Goal: Task Accomplishment & Management: Complete application form

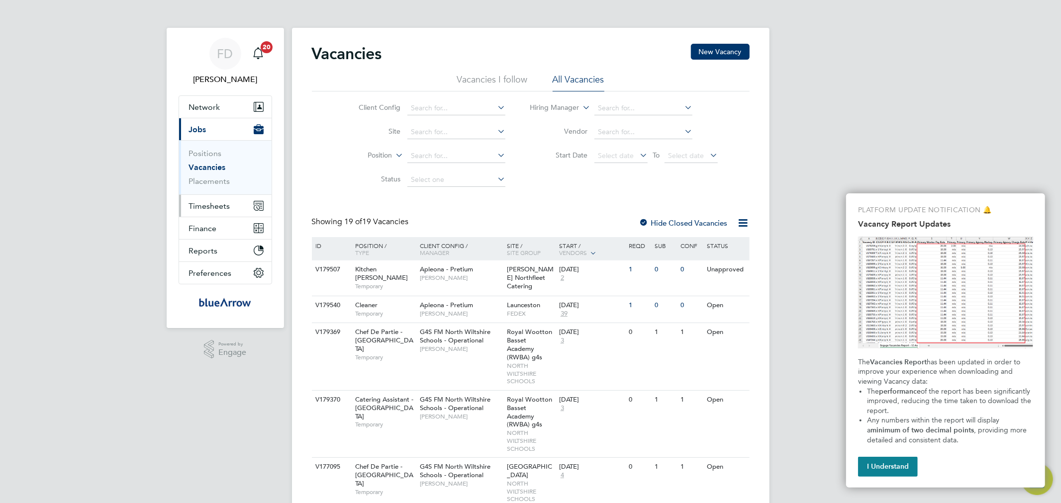
click at [202, 205] on span "Timesheets" at bounding box center [209, 205] width 41 height 9
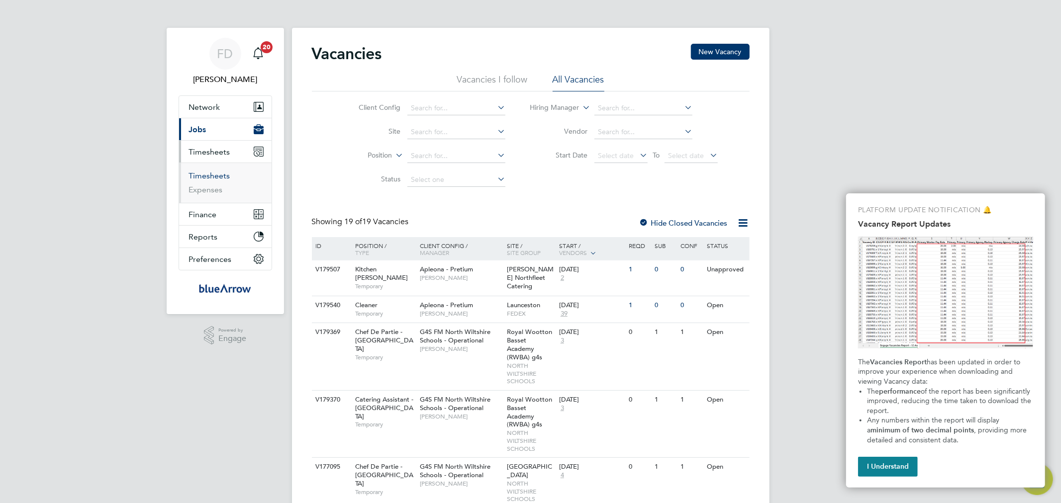
click at [210, 177] on link "Timesheets" at bounding box center [209, 175] width 41 height 9
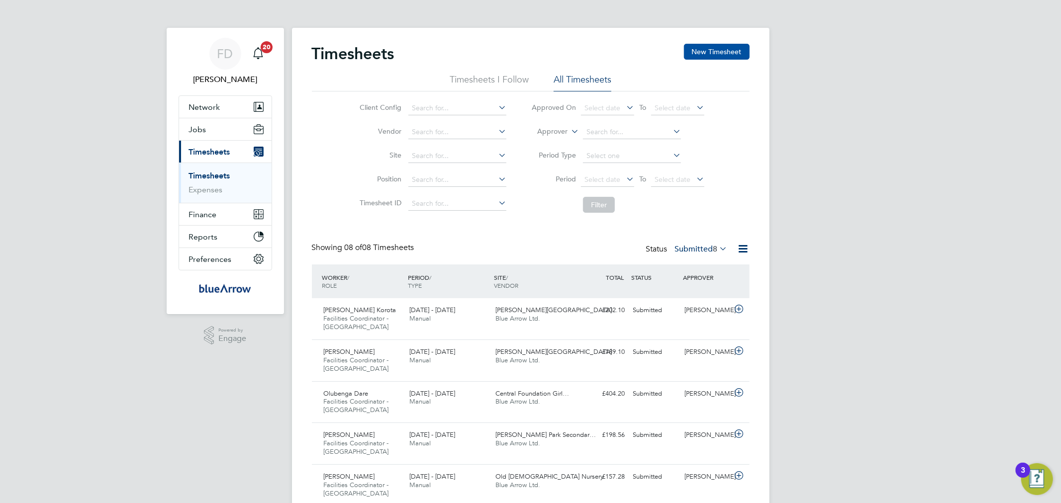
click at [713, 54] on button "New Timesheet" at bounding box center [717, 52] width 66 height 16
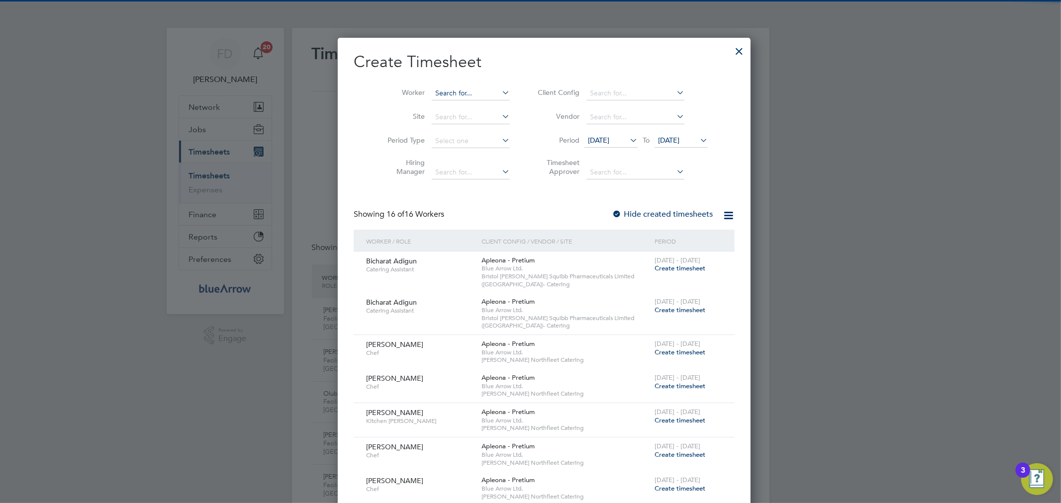
click at [439, 94] on input at bounding box center [471, 94] width 78 height 14
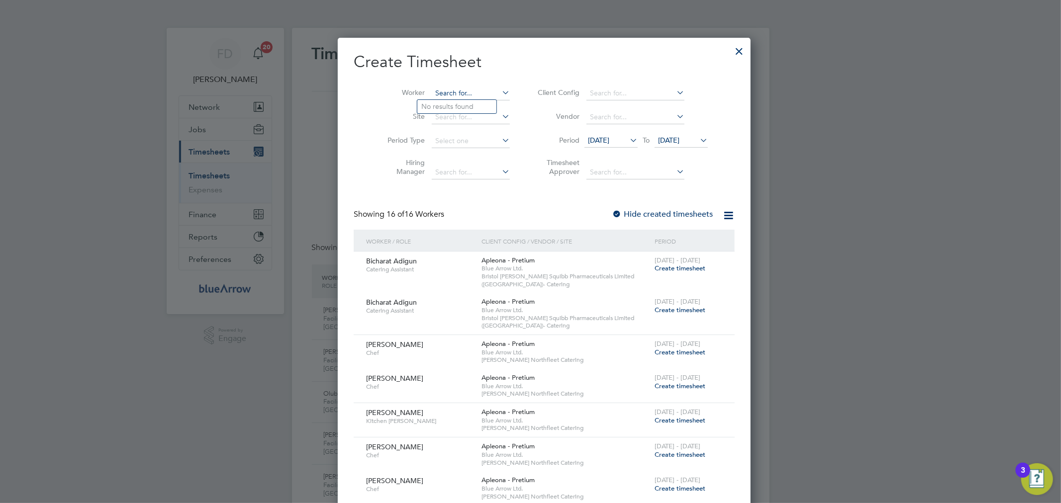
click at [439, 94] on input at bounding box center [471, 94] width 78 height 14
click at [730, 52] on div at bounding box center [739, 49] width 18 height 18
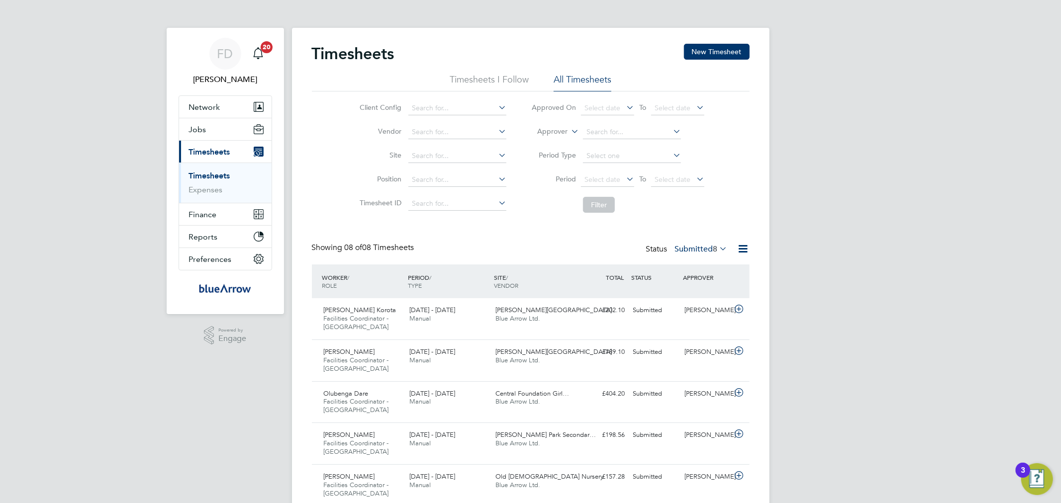
click at [739, 43] on div "Timesheets New Timesheet Timesheets I Follow All Timesheets Client Config Vendo…" at bounding box center [530, 327] width 477 height 598
click at [695, 40] on div "Timesheets New Timesheet Timesheets I Follow All Timesheets Client Config Vendo…" at bounding box center [530, 327] width 477 height 598
click at [700, 45] on button "New Timesheet" at bounding box center [717, 52] width 66 height 16
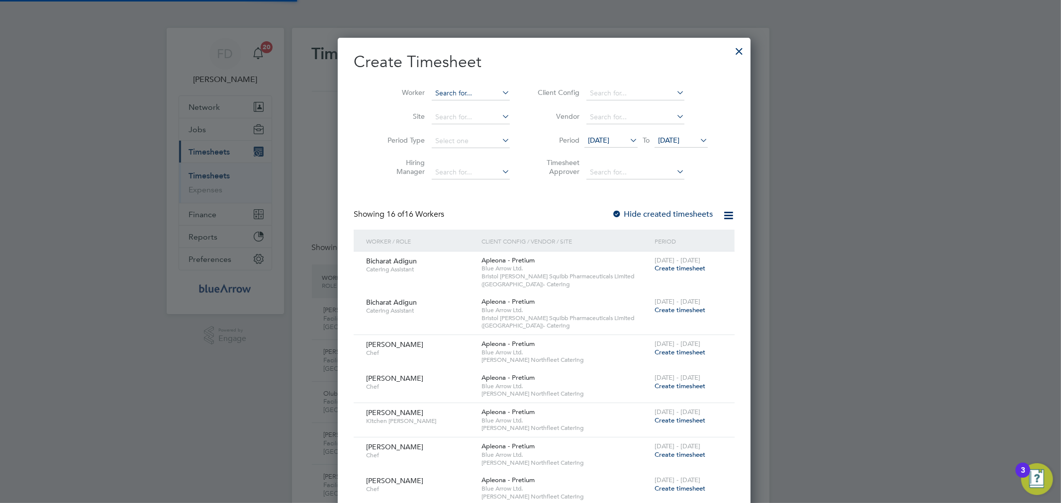
click at [432, 89] on input at bounding box center [471, 94] width 78 height 14
paste input "[PERSON_NAME]"
type input "[PERSON_NAME]"
click at [442, 107] on b "[PERSON_NAME]" at bounding box center [450, 106] width 58 height 8
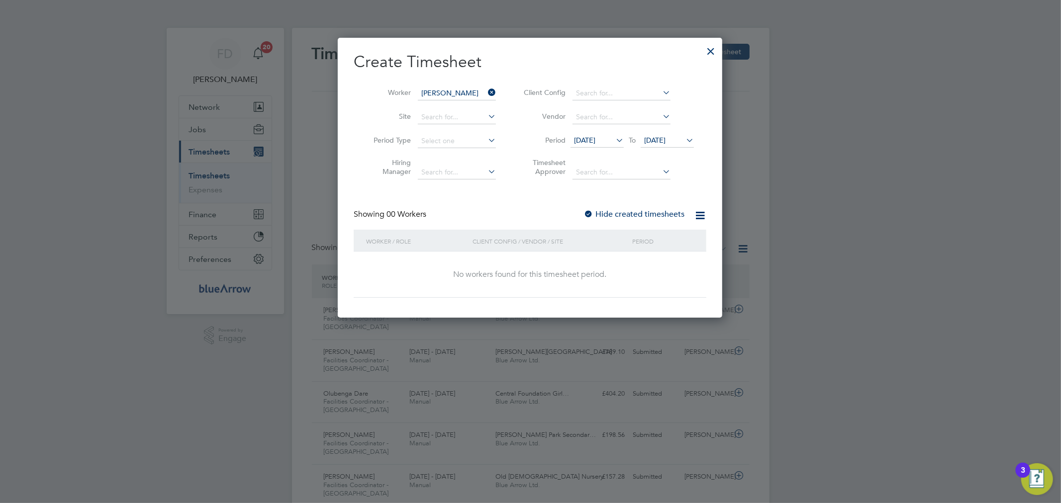
click at [590, 214] on div at bounding box center [588, 215] width 10 height 10
click at [665, 141] on span "[DATE]" at bounding box center [654, 140] width 21 height 9
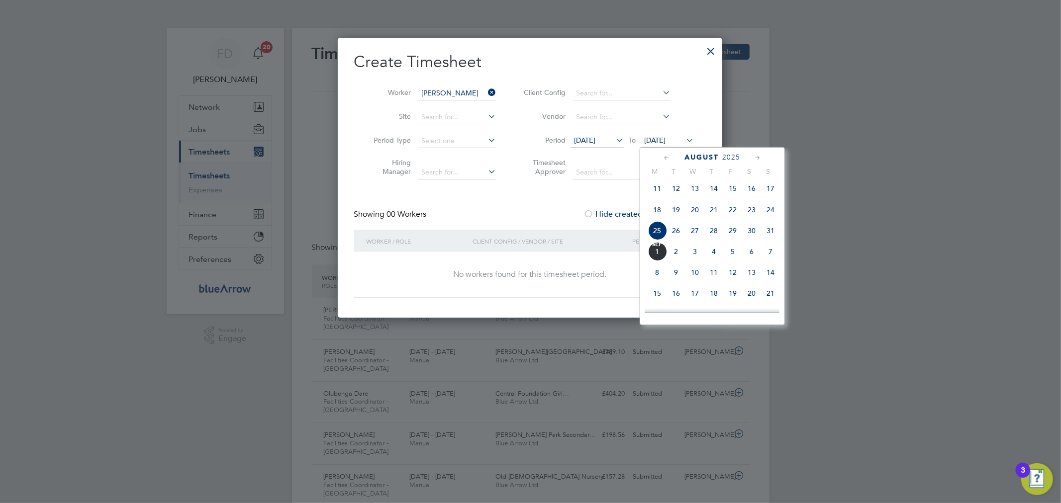
click at [725, 280] on span "12" at bounding box center [732, 272] width 19 height 19
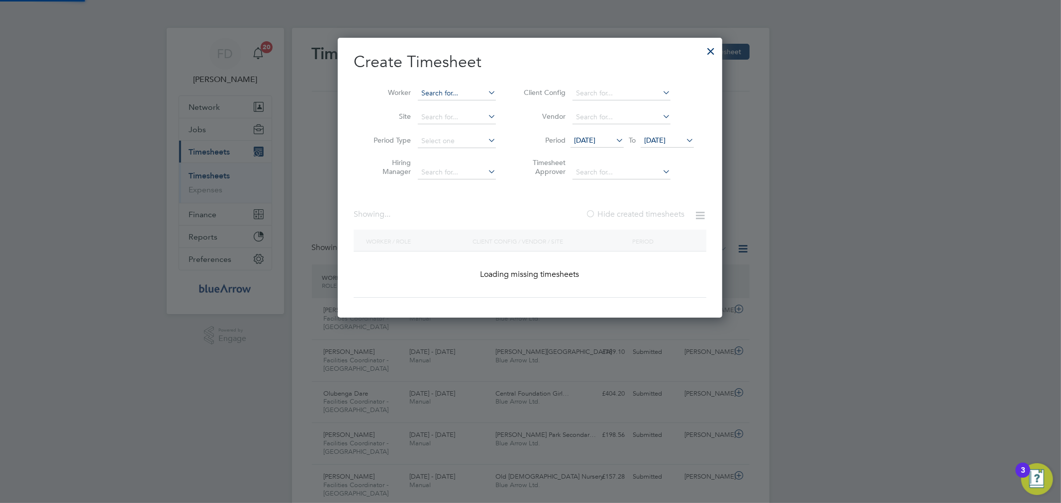
click at [465, 95] on input at bounding box center [457, 94] width 78 height 14
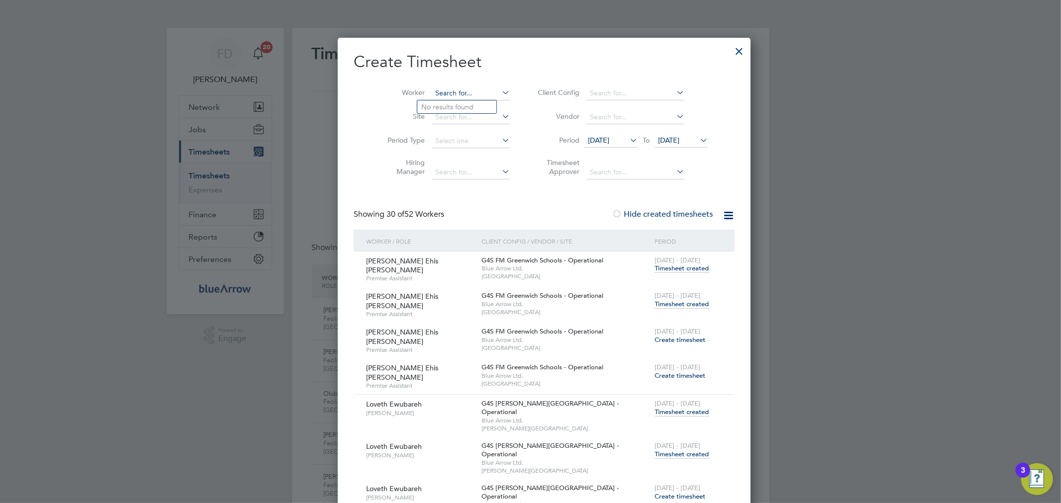
paste input "[PERSON_NAME]"
type input "[PERSON_NAME]"
click at [481, 119] on b "Ejionye" at bounding box center [493, 120] width 24 height 8
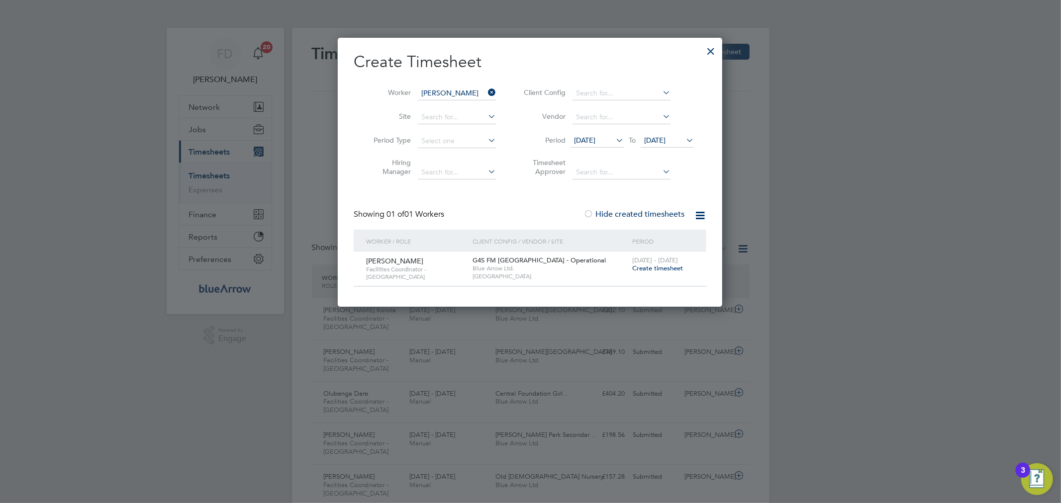
click at [641, 267] on span "Create timesheet" at bounding box center [657, 268] width 51 height 8
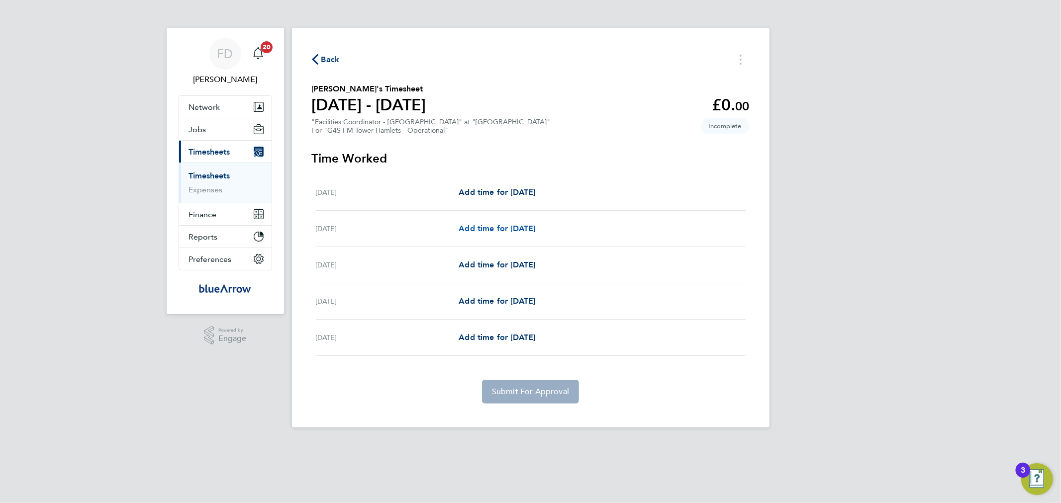
click at [516, 231] on span "Add time for [DATE]" at bounding box center [497, 228] width 77 height 9
select select "60"
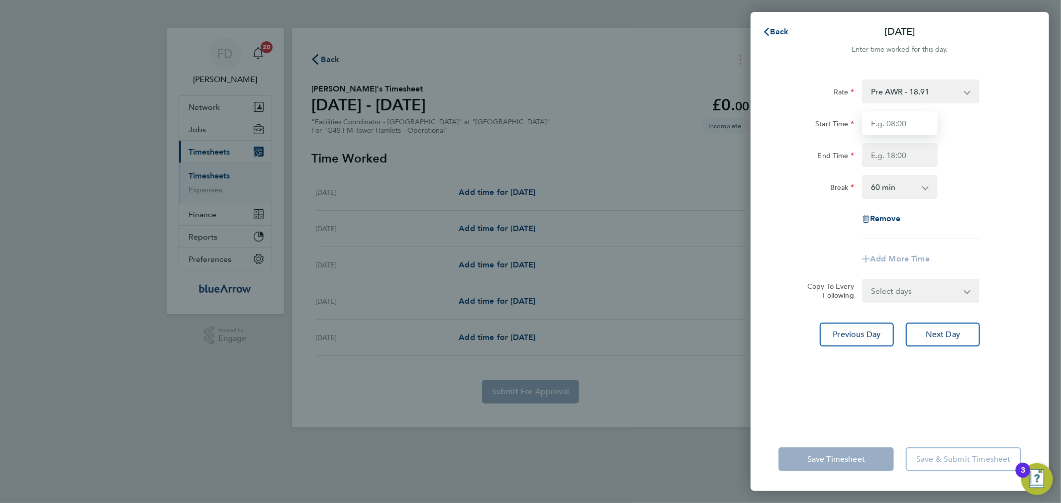
click at [918, 122] on input "Start Time" at bounding box center [900, 123] width 76 height 24
type input "2"
click at [894, 130] on input "2" at bounding box center [900, 123] width 76 height 24
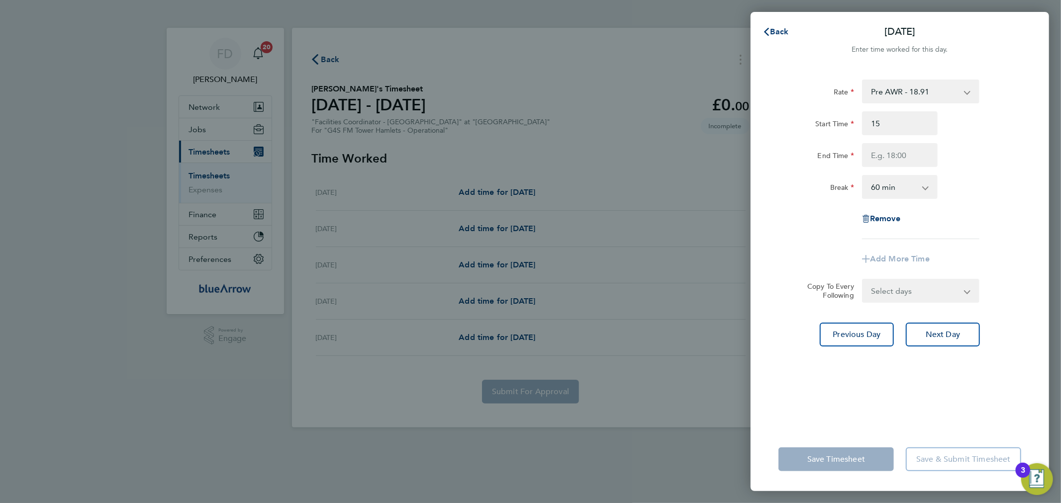
type input "15:00"
click at [983, 120] on div "Start Time 15:00" at bounding box center [899, 123] width 251 height 24
click at [895, 158] on input "End Time" at bounding box center [900, 155] width 76 height 24
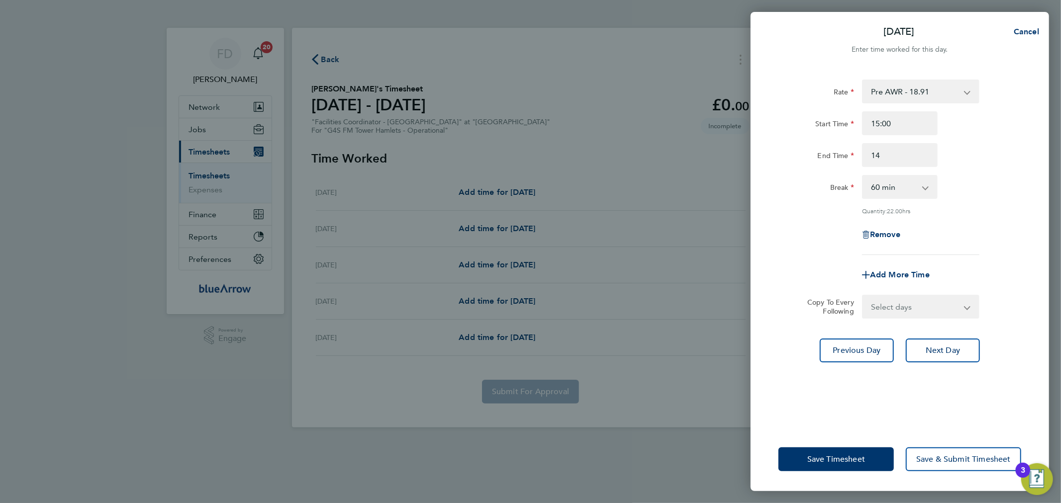
type input "14:00"
click at [985, 137] on div "Start Time 15:00 End Time 14:00" at bounding box center [899, 139] width 251 height 56
click at [916, 177] on select "0 min 15 min 30 min 45 min 60 min 75 min 90 min" at bounding box center [894, 187] width 62 height 22
select select "0"
click at [863, 176] on select "0 min 15 min 30 min 45 min 60 min 75 min 90 min" at bounding box center [894, 187] width 62 height 22
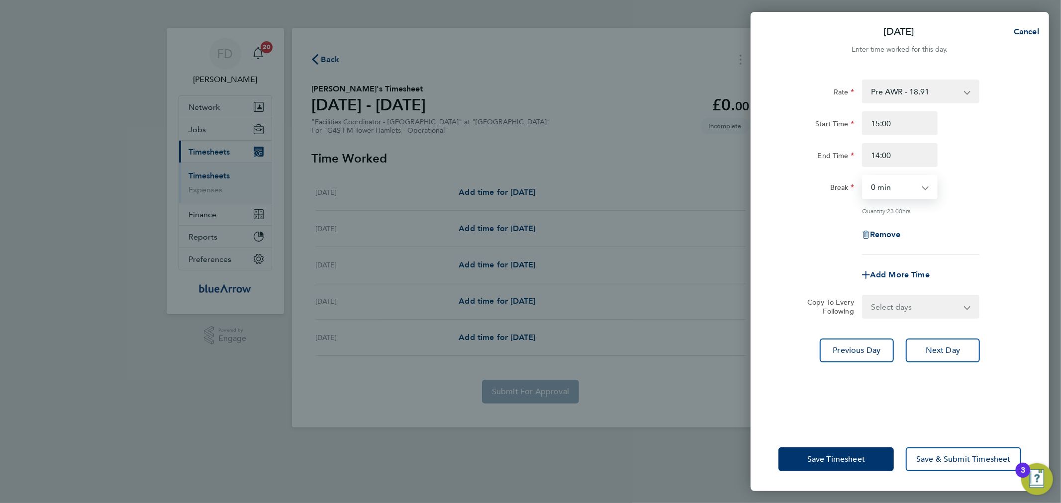
drag, startPoint x: 1037, startPoint y: 228, endPoint x: 942, endPoint y: 184, distance: 104.6
click at [1036, 227] on div "Rate Pre AWR - 18.91 Post AWR - 20.21 Start Time 15:00 End Time 14:00 Break 0 m…" at bounding box center [900, 248] width 298 height 360
click at [880, 129] on input "15:00" at bounding box center [900, 123] width 76 height 24
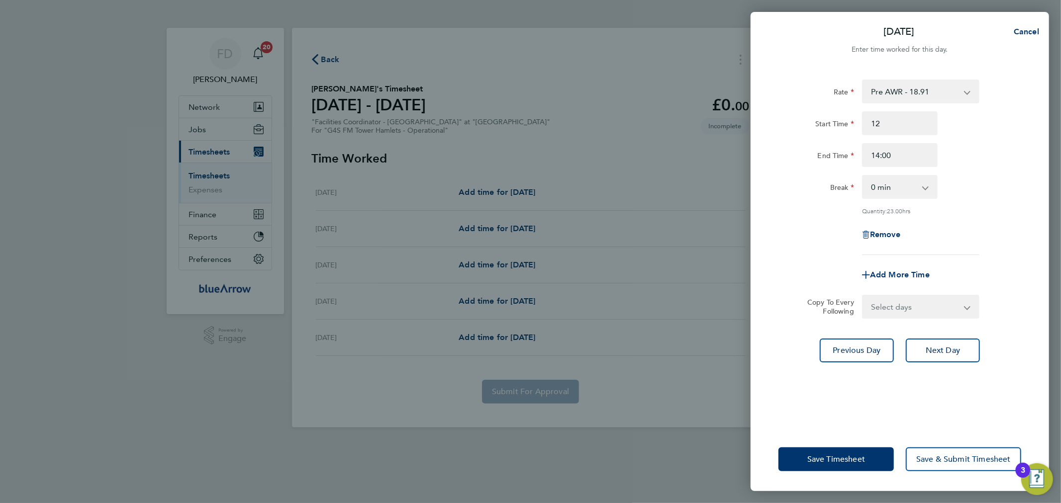
type input "12:00"
click at [1005, 132] on div "Start Time 12:00" at bounding box center [899, 123] width 251 height 24
click at [831, 453] on button "Save Timesheet" at bounding box center [835, 460] width 115 height 24
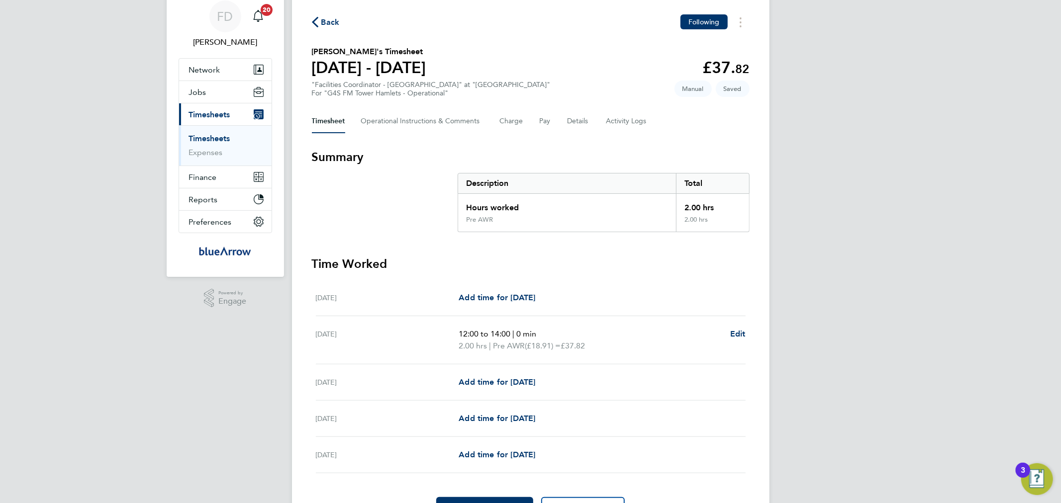
scroll to position [92, 0]
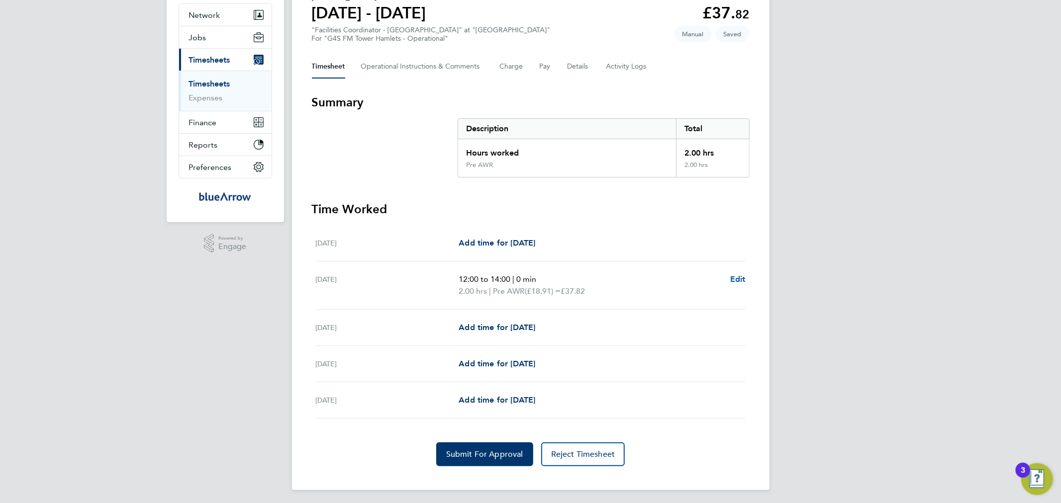
click at [734, 281] on span "Edit" at bounding box center [737, 279] width 15 height 9
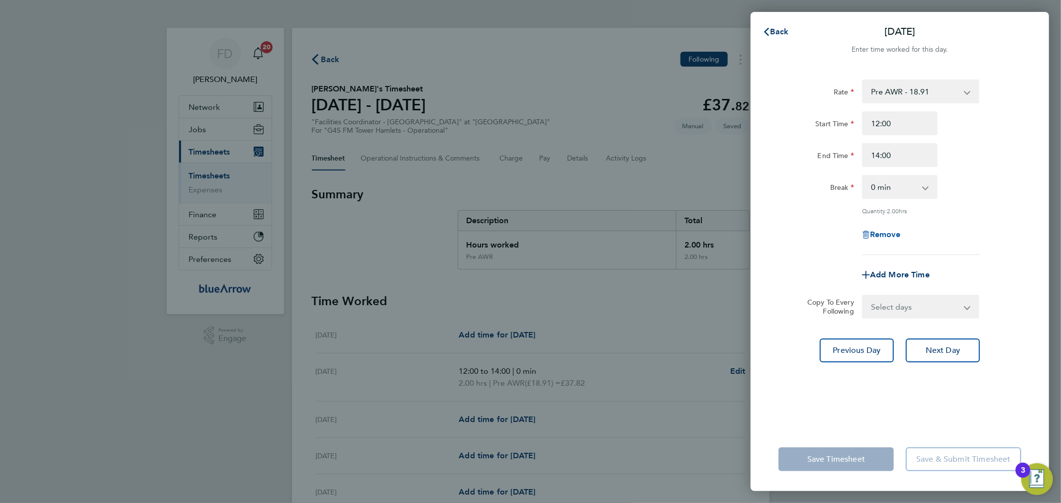
click at [892, 232] on span "Remove" at bounding box center [885, 234] width 30 height 9
select select "null"
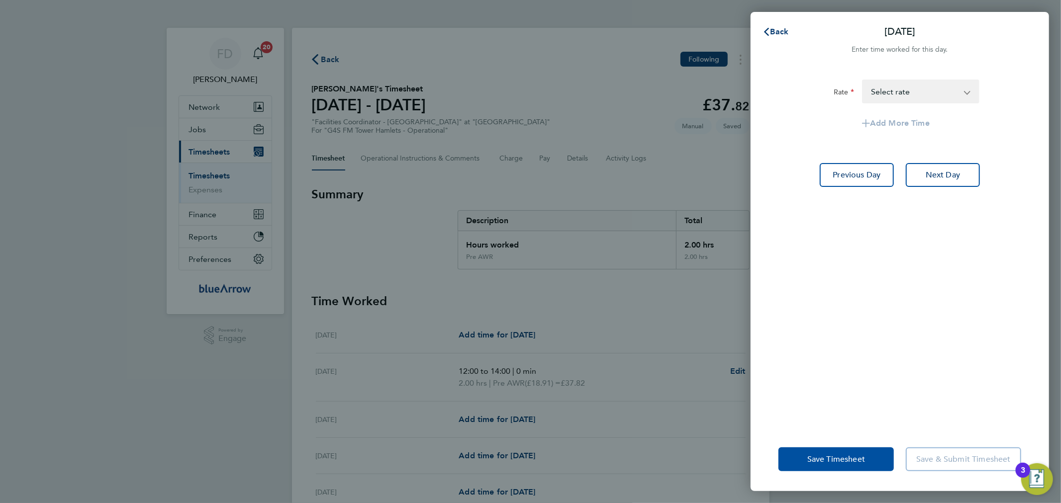
click at [839, 459] on span "Save Timesheet" at bounding box center [836, 460] width 58 height 10
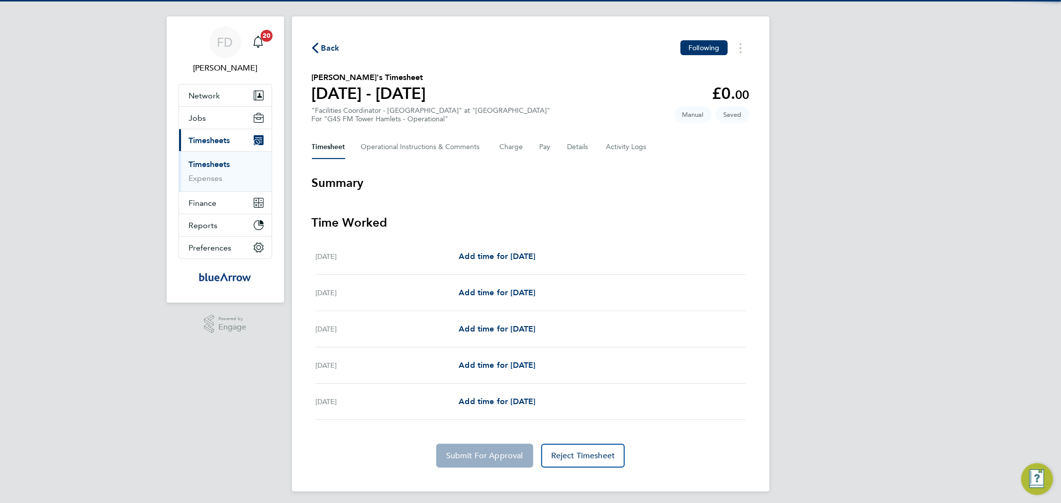
scroll to position [15, 0]
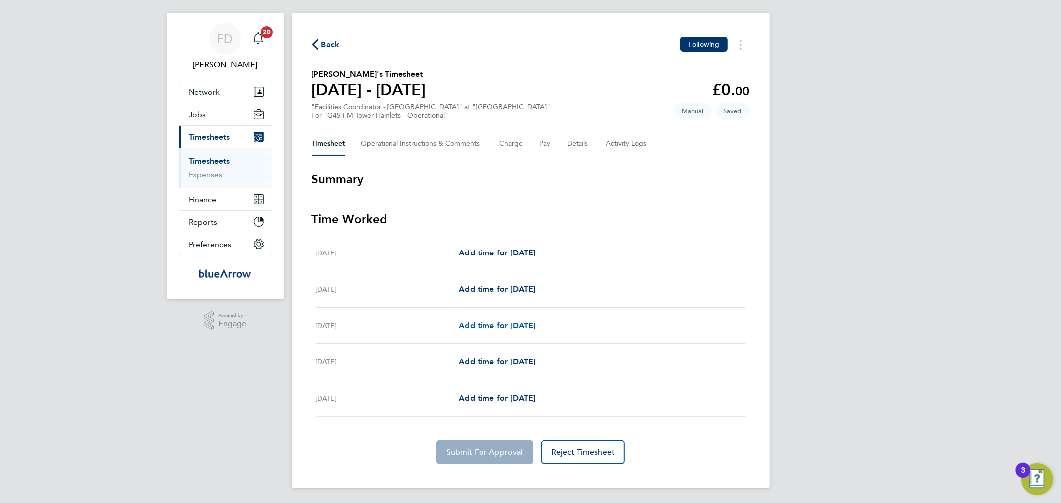
click at [524, 327] on span "Add time for [DATE]" at bounding box center [497, 325] width 77 height 9
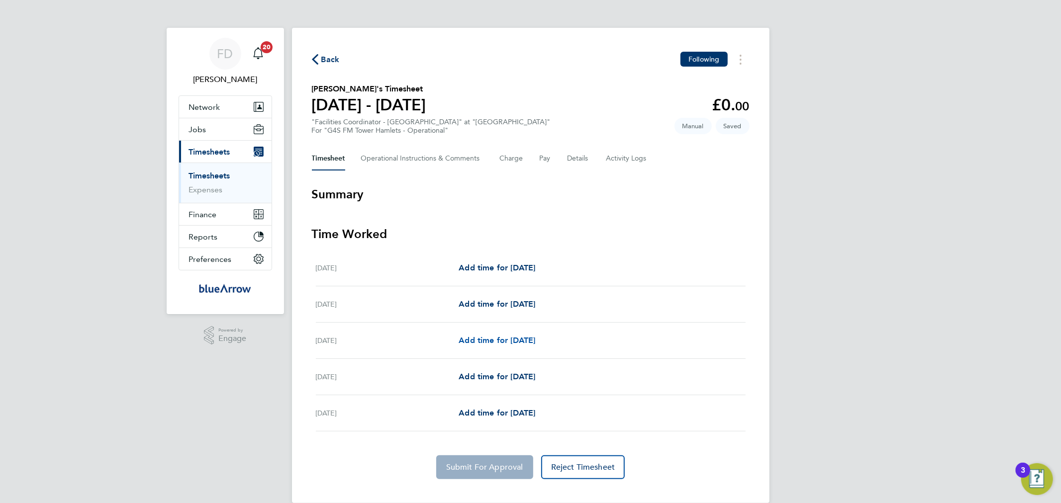
select select "60"
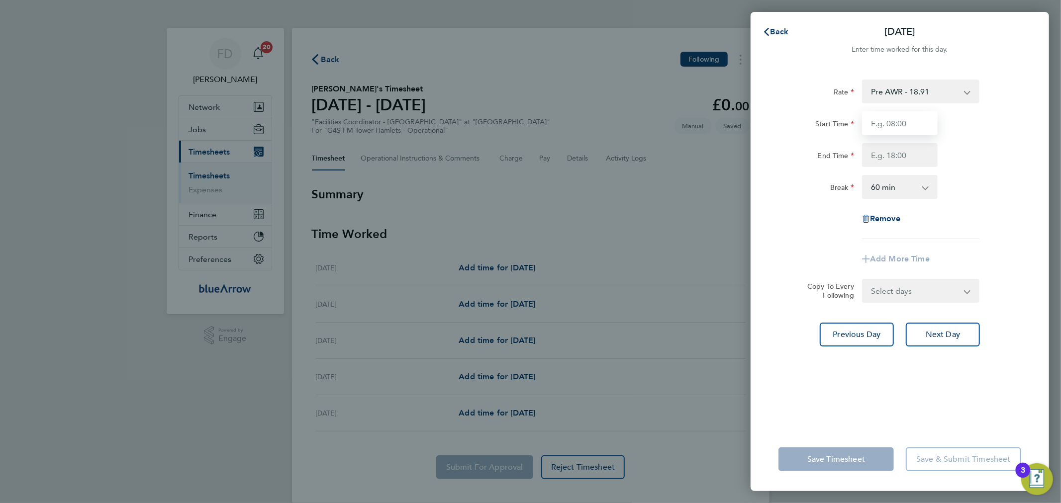
click at [918, 119] on input "Start Time" at bounding box center [900, 123] width 76 height 24
type input "12:00"
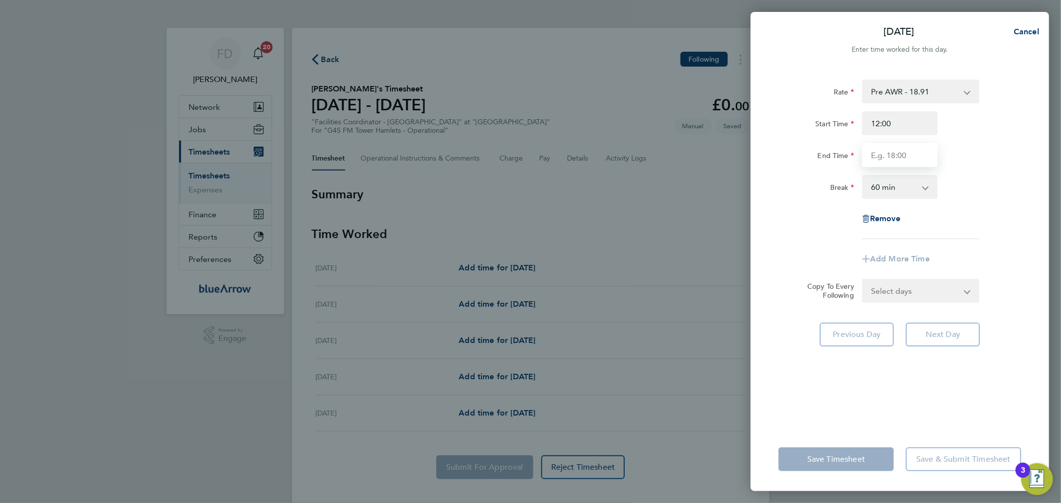
click at [869, 160] on input "End Time" at bounding box center [900, 155] width 76 height 24
type input "14:00"
click at [968, 143] on div "End Time 14:00" at bounding box center [899, 155] width 251 height 24
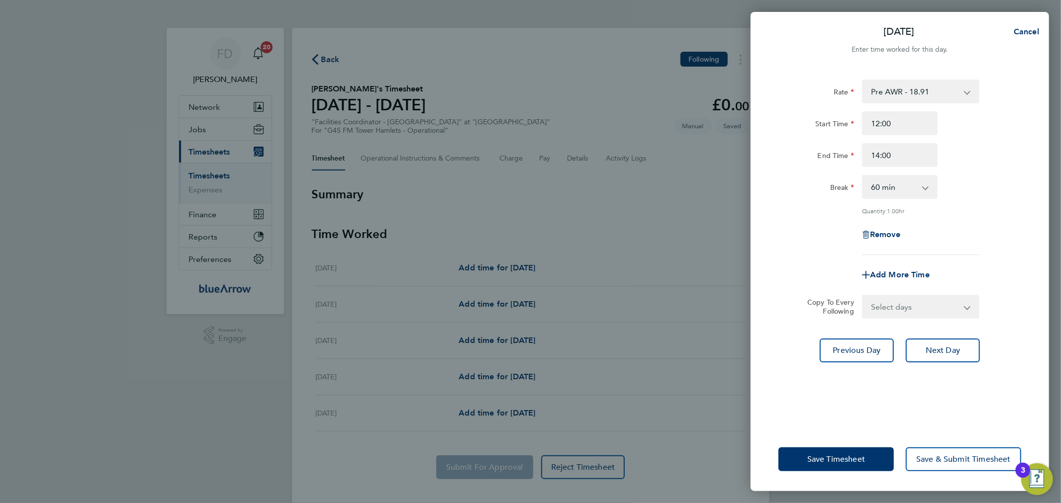
drag, startPoint x: 909, startPoint y: 190, endPoint x: 906, endPoint y: 196, distance: 6.5
click at [909, 190] on select "0 min 15 min 30 min 45 min 60 min 75 min 90 min" at bounding box center [894, 187] width 62 height 22
select select "0"
click at [863, 176] on select "0 min 15 min 30 min 45 min 60 min 75 min 90 min" at bounding box center [894, 187] width 62 height 22
drag, startPoint x: 956, startPoint y: 226, endPoint x: 951, endPoint y: 238, distance: 12.9
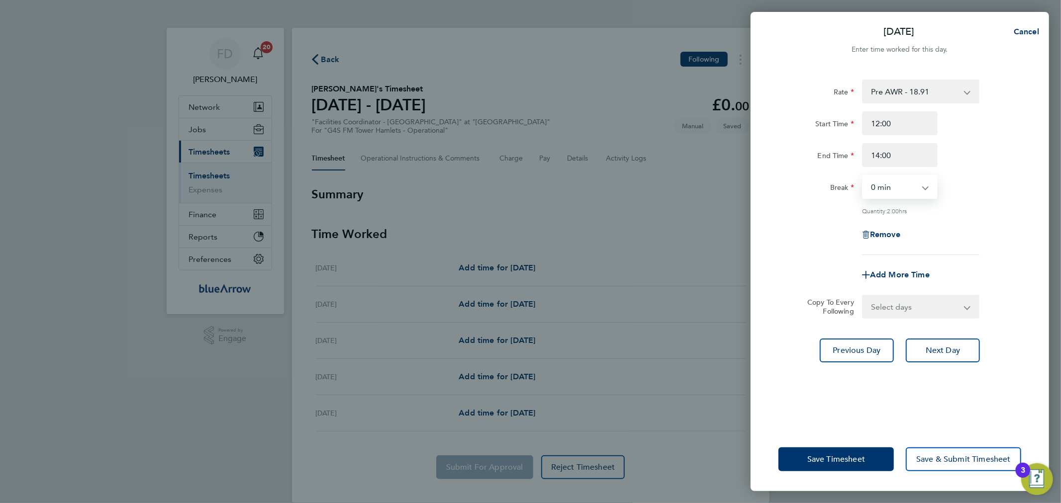
click at [956, 226] on div "Remove" at bounding box center [899, 235] width 251 height 24
click at [851, 459] on span "Save Timesheet" at bounding box center [836, 460] width 58 height 10
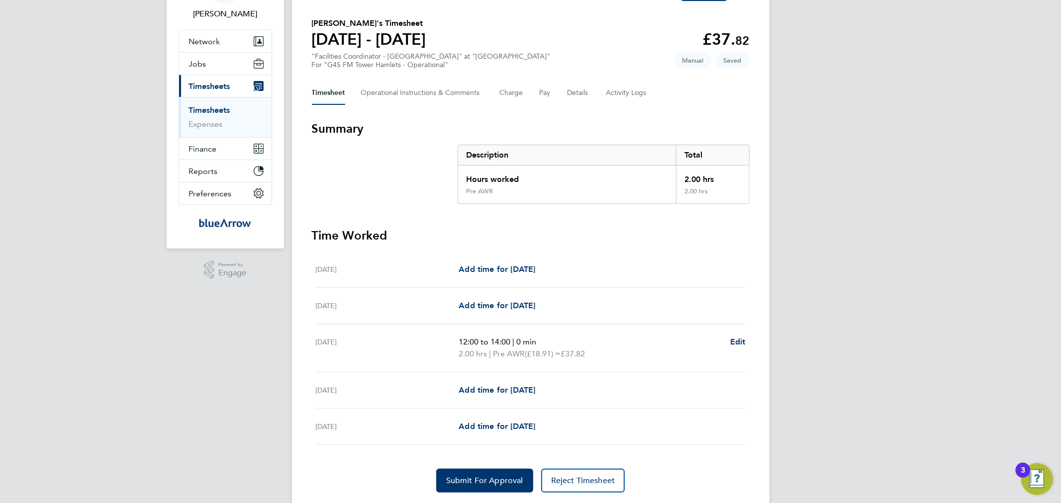
scroll to position [92, 0]
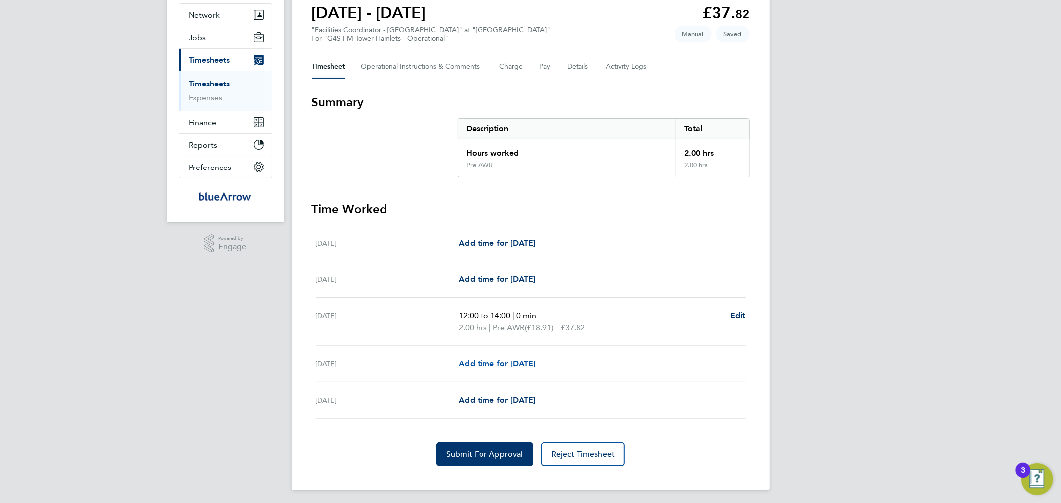
click at [510, 366] on span "Add time for [DATE]" at bounding box center [497, 363] width 77 height 9
select select "60"
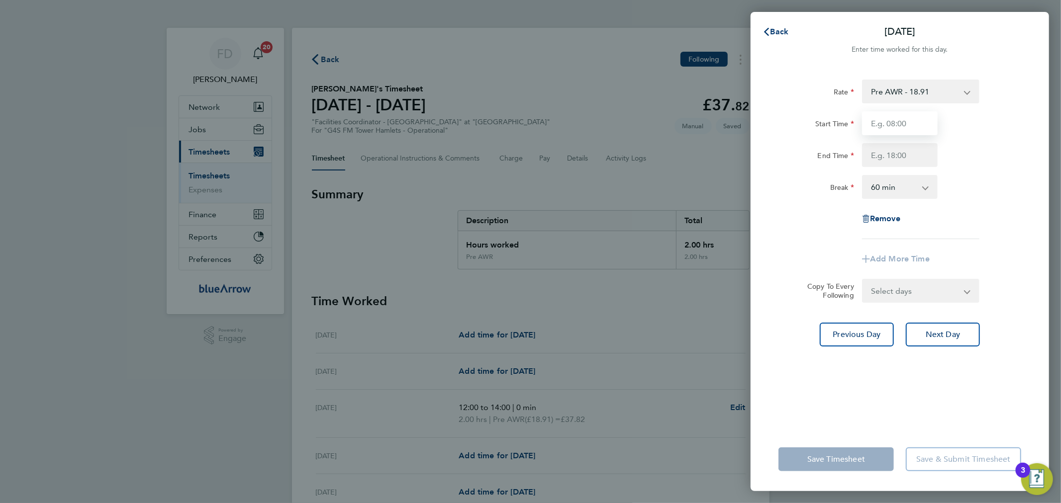
click at [896, 121] on input "Start Time" at bounding box center [900, 123] width 76 height 24
type input "07:00"
click at [995, 121] on div "Start Time 07:00" at bounding box center [899, 123] width 251 height 24
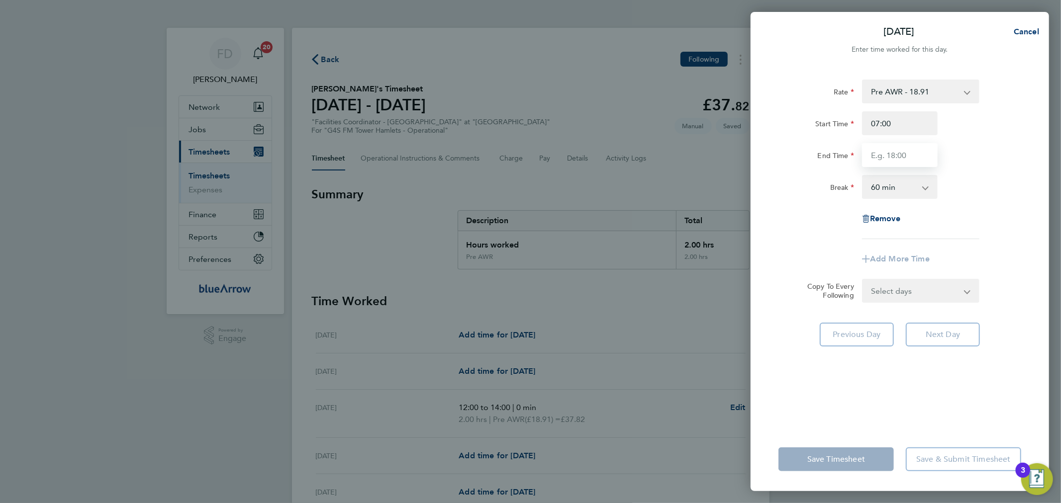
click at [901, 156] on input "End Time" at bounding box center [900, 155] width 76 height 24
type input "16:00"
click at [999, 147] on div "End Time 16:00" at bounding box center [899, 155] width 251 height 24
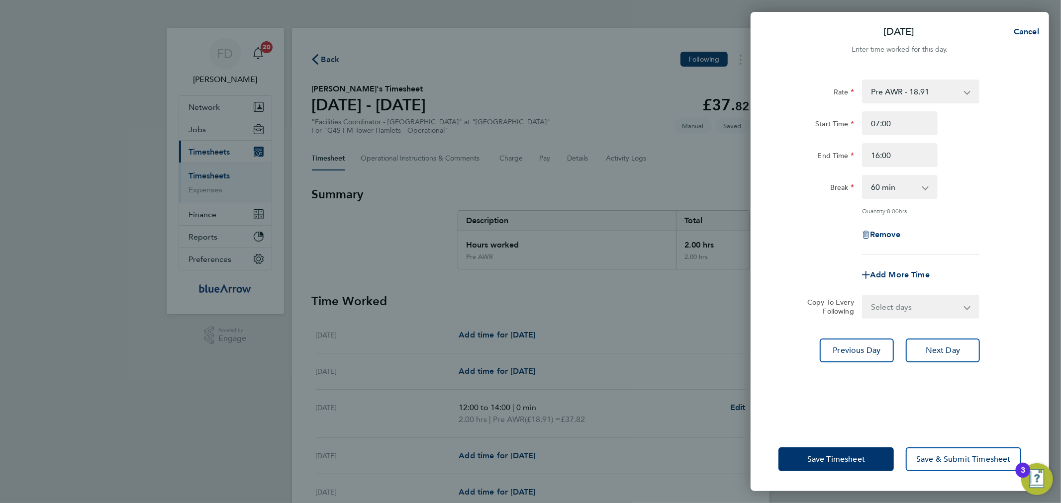
click at [920, 186] on select "0 min 15 min 30 min 45 min 60 min 75 min 90 min" at bounding box center [894, 187] width 62 height 22
select select "0"
click at [863, 176] on select "0 min 15 min 30 min 45 min 60 min 75 min 90 min" at bounding box center [894, 187] width 62 height 22
click at [966, 217] on div "Rate Pre AWR - 18.91 Post AWR - 20.21 Start Time 07:00 End Time 16:00 Break 0 m…" at bounding box center [899, 168] width 243 height 176
click at [913, 307] on select "Select days [DATE]" at bounding box center [915, 307] width 104 height 22
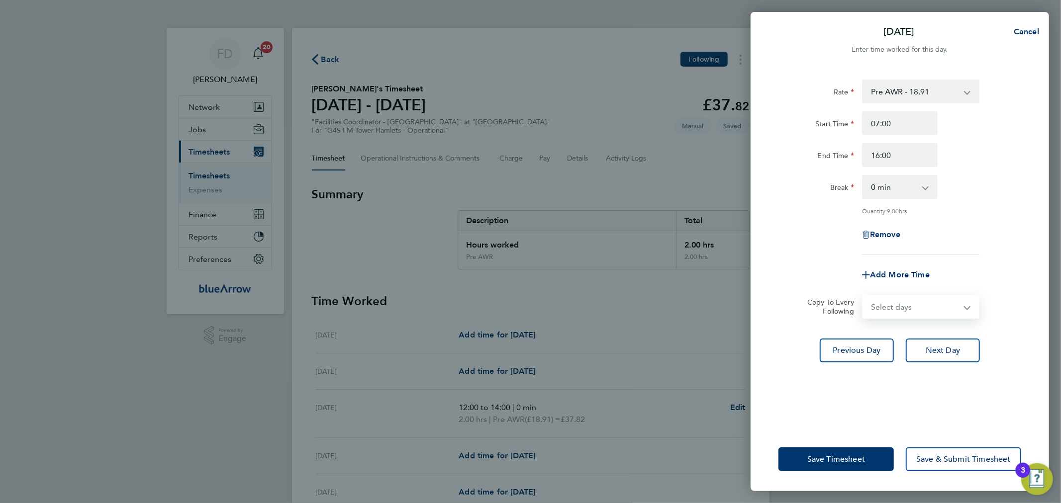
select select "FRI"
click at [863, 296] on select "Select days [DATE]" at bounding box center [915, 307] width 104 height 22
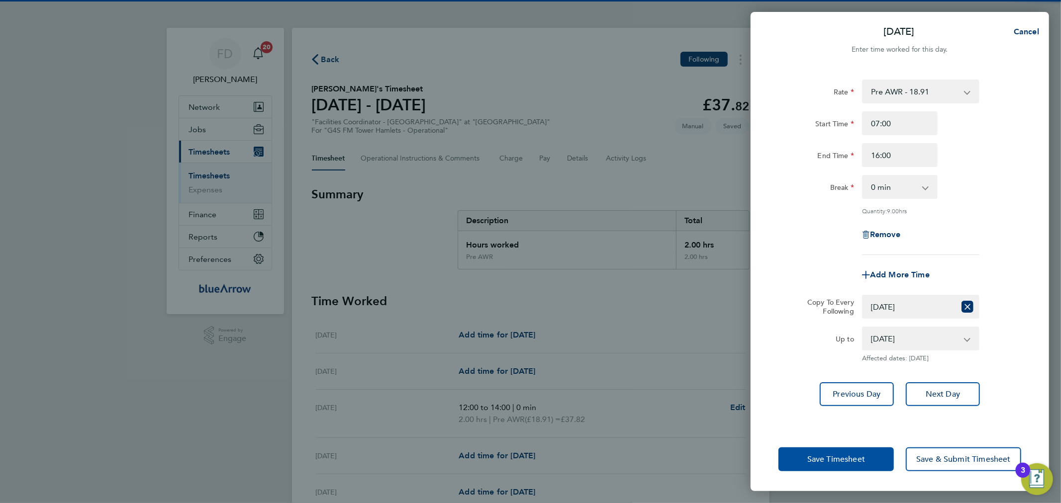
click at [827, 469] on button "Save Timesheet" at bounding box center [835, 460] width 115 height 24
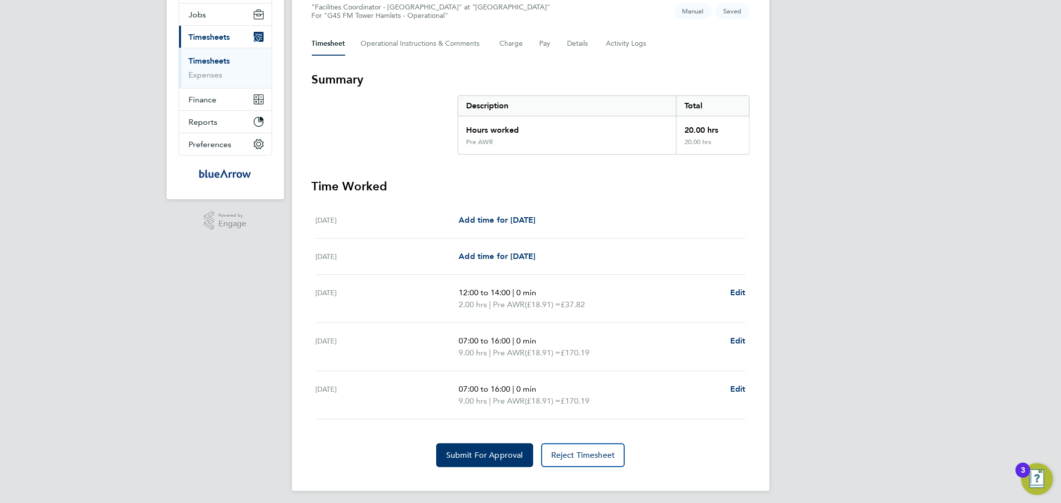
scroll to position [117, 0]
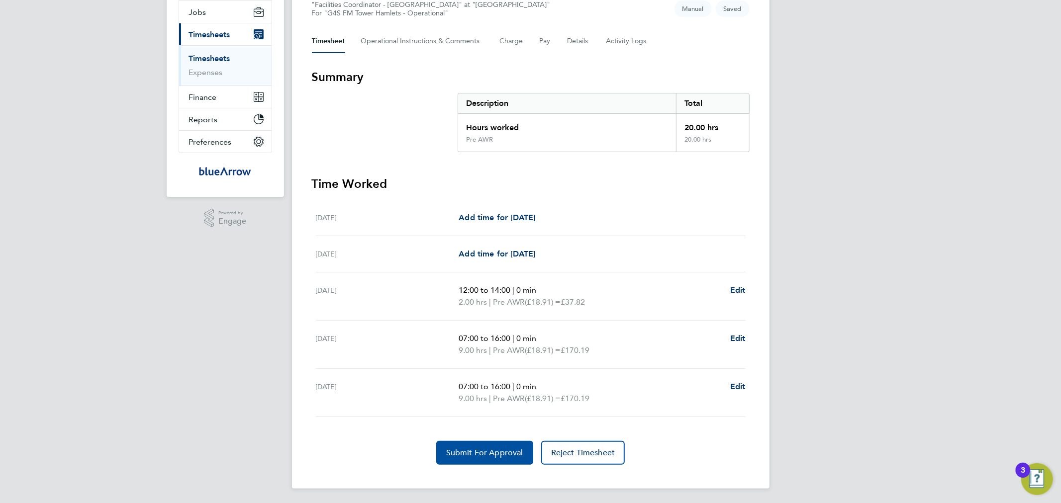
click at [506, 452] on span "Submit For Approval" at bounding box center [484, 453] width 77 height 10
click at [264, 378] on div "FD [PERSON_NAME] Notifications 20 Applications: Network Team Members Businesses…" at bounding box center [530, 194] width 1061 height 622
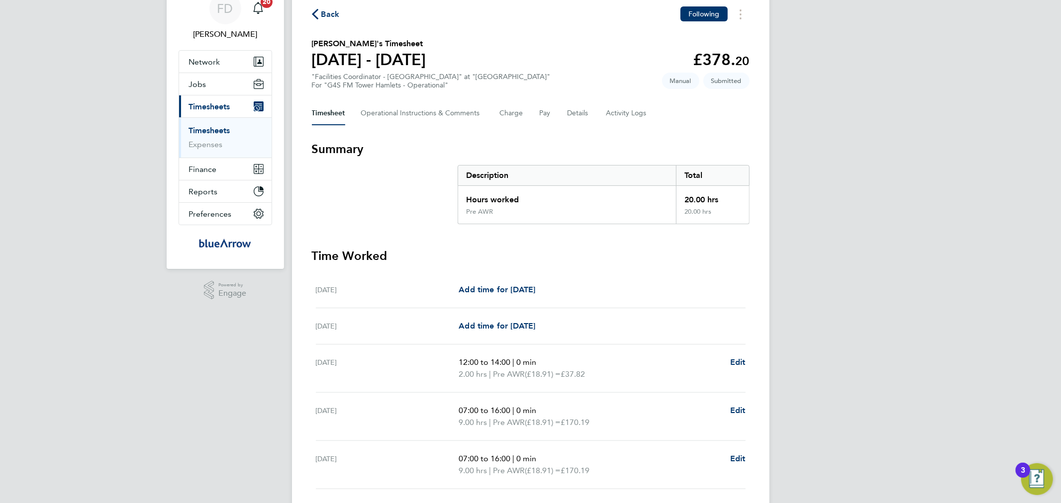
scroll to position [0, 0]
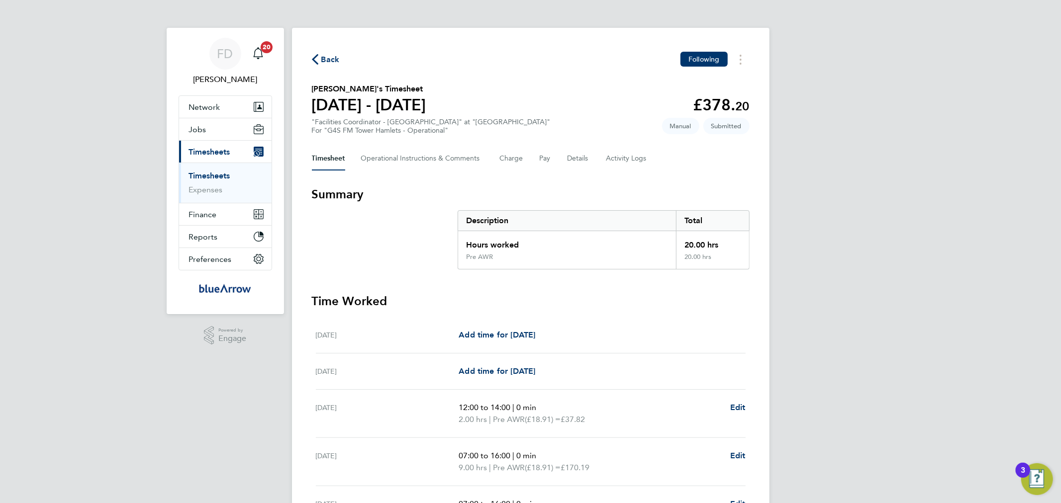
click at [324, 60] on span "Back" at bounding box center [330, 60] width 18 height 12
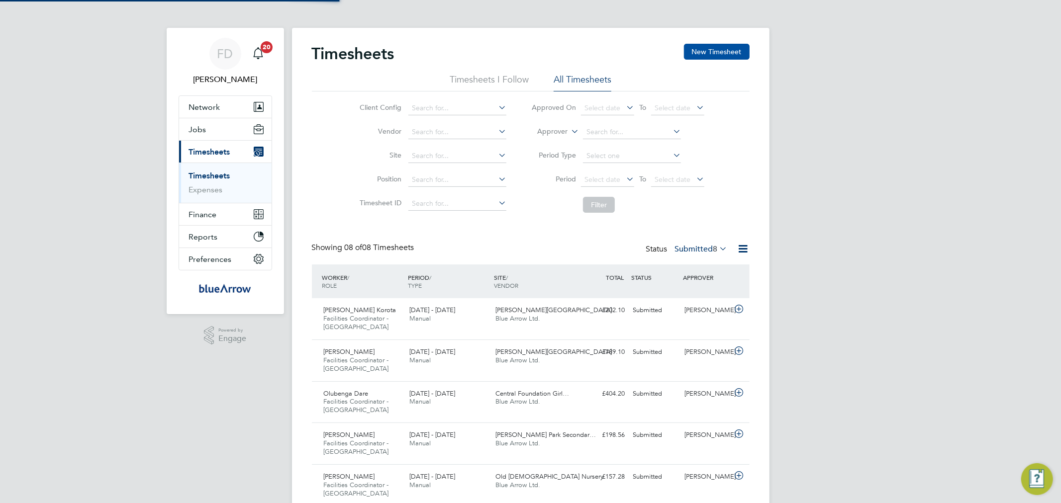
scroll to position [33, 87]
click at [695, 48] on button "New Timesheet" at bounding box center [717, 52] width 66 height 16
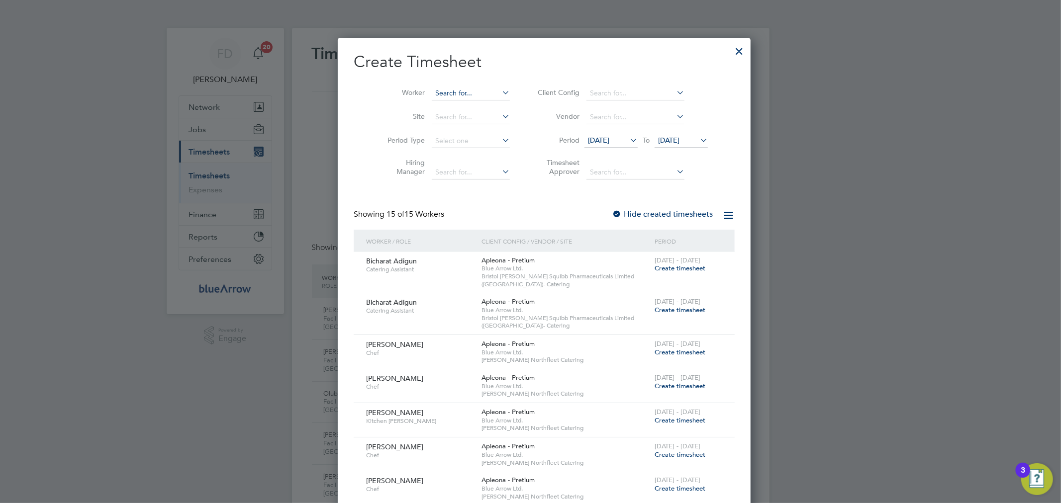
click at [472, 93] on input at bounding box center [471, 94] width 78 height 14
paste input "[PERSON_NAME]"
click at [444, 106] on b "Olabode" at bounding box center [435, 106] width 29 height 8
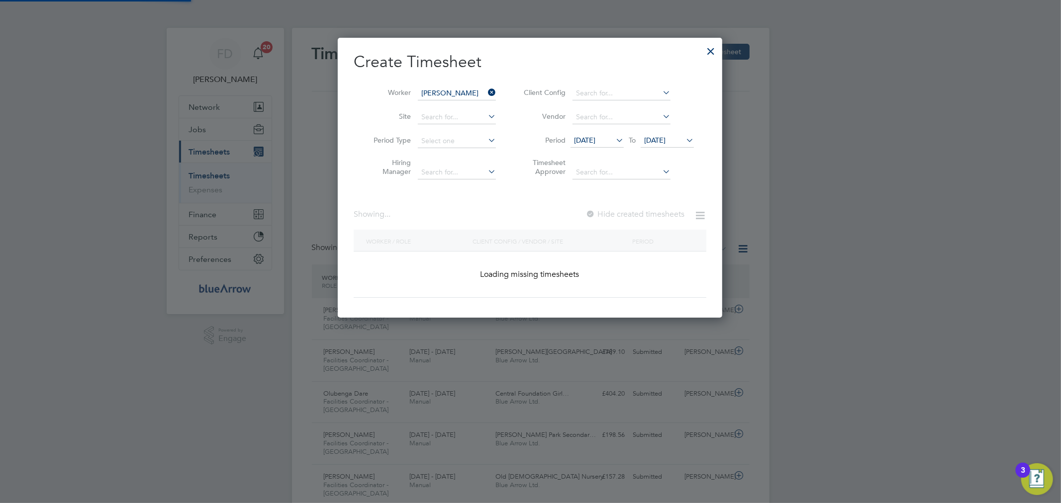
type input "[PERSON_NAME]"
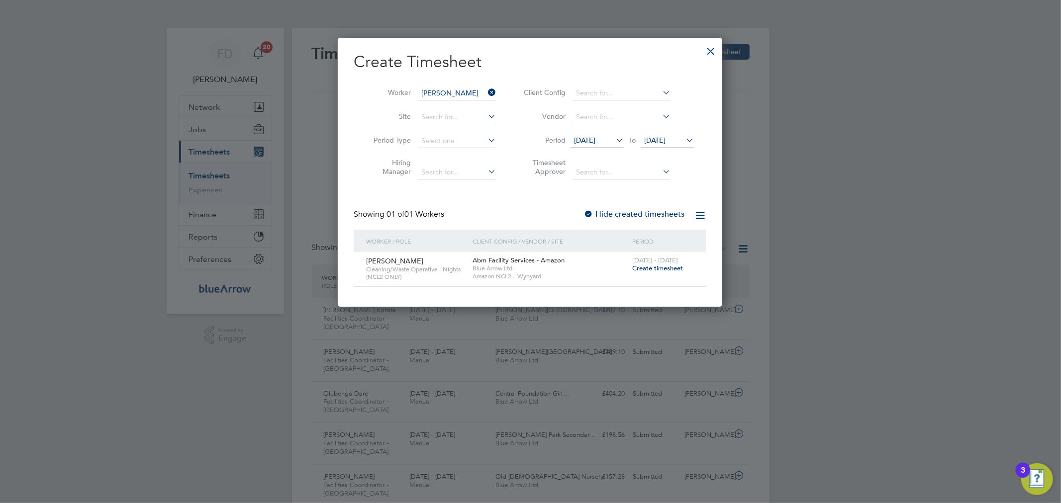
click at [651, 270] on span "Create timesheet" at bounding box center [657, 268] width 51 height 8
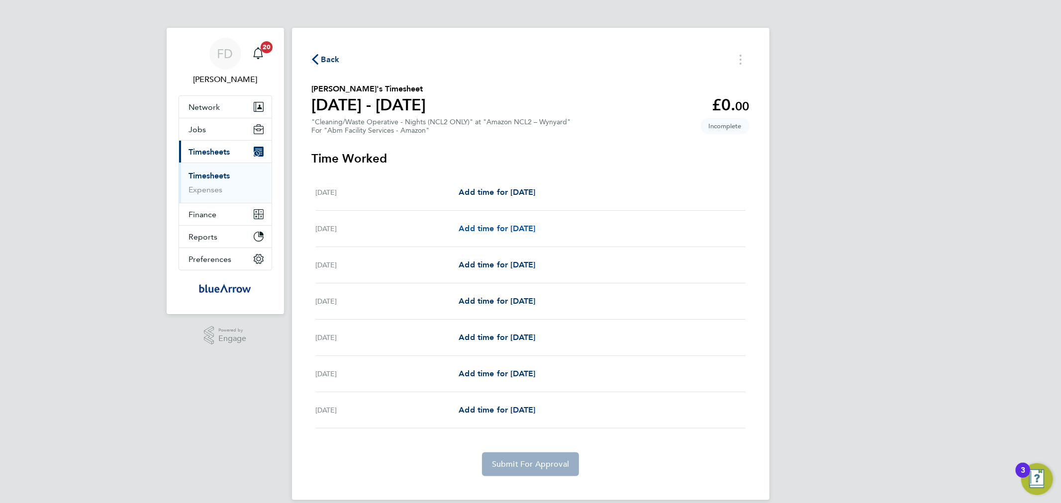
click at [530, 227] on span "Add time for [DATE]" at bounding box center [497, 228] width 77 height 9
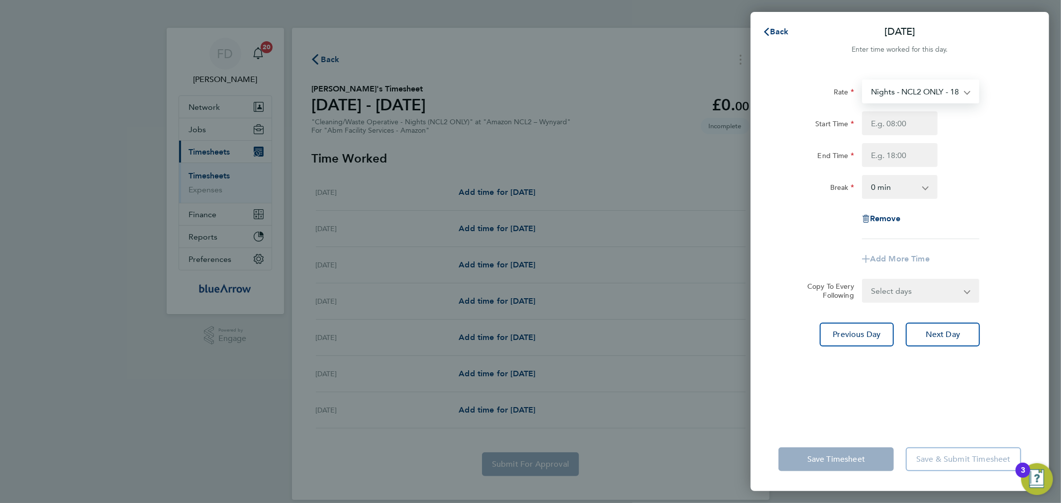
click at [923, 93] on select "Nights - NCL2 ONLY - 18.59 Days - 17.83" at bounding box center [914, 92] width 103 height 22
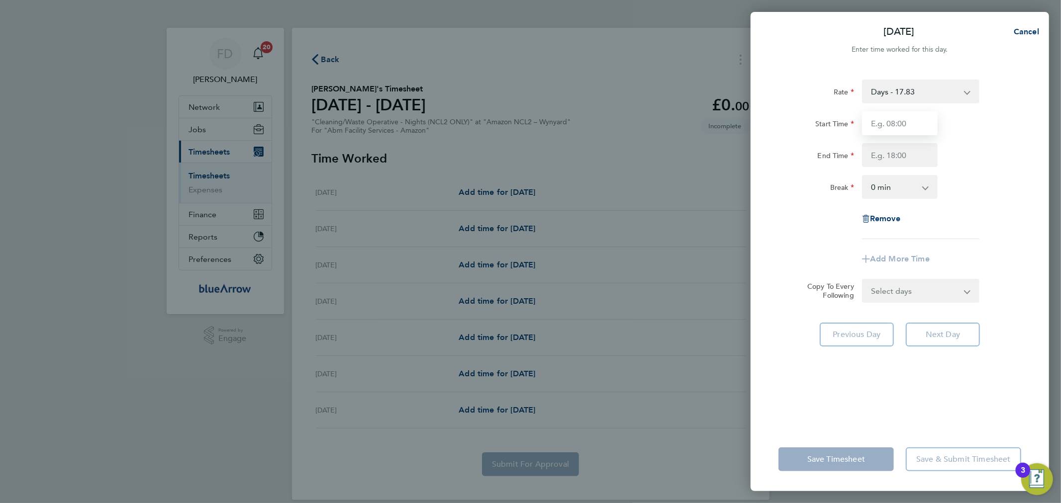
click at [906, 119] on input "Start Time" at bounding box center [900, 123] width 76 height 24
type input "07:00"
click at [871, 160] on input "End Time" at bounding box center [900, 155] width 76 height 24
type input "19:00"
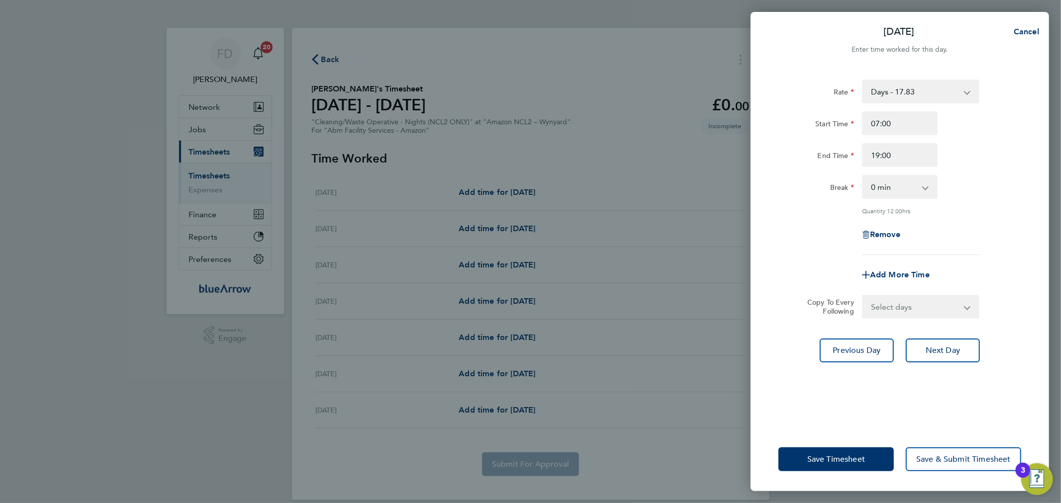
click at [982, 135] on div "Start Time 07:00" at bounding box center [899, 123] width 251 height 24
click at [912, 189] on select "0 min 15 min 30 min 45 min 60 min 75 min 90 min" at bounding box center [894, 187] width 62 height 22
select select "60"
click at [863, 176] on select "0 min 15 min 30 min 45 min 60 min 75 min 90 min" at bounding box center [894, 187] width 62 height 22
click at [902, 312] on select "Select days Day [DATE] [DATE] [DATE] [DATE] [DATE]" at bounding box center [915, 307] width 104 height 22
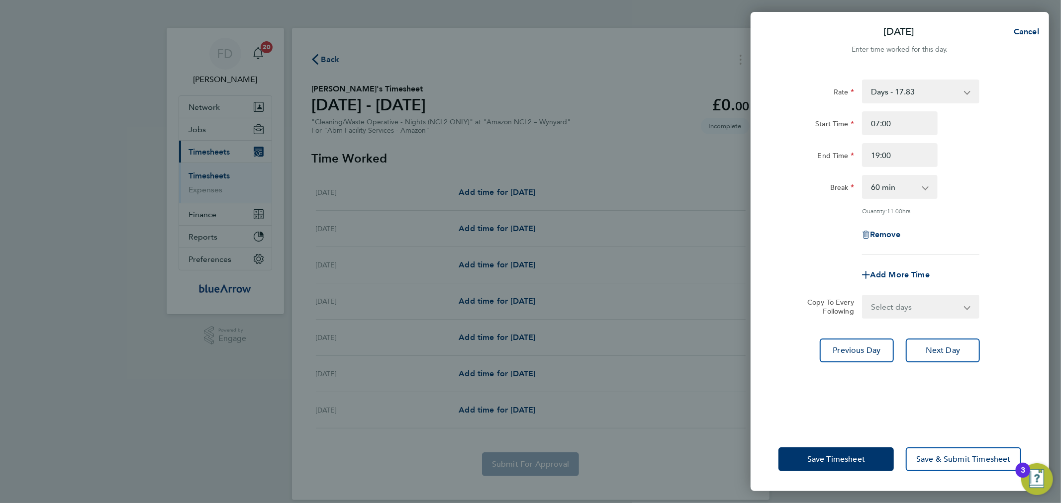
click at [913, 304] on select "Select days Day [DATE] [DATE] [DATE] [DATE] [DATE]" at bounding box center [915, 307] width 104 height 22
select select "MO"
click at [863, 296] on select "Select days Day [DATE] [DATE] [DATE] [DATE] [DATE]" at bounding box center [915, 307] width 104 height 22
select select "[DATE]"
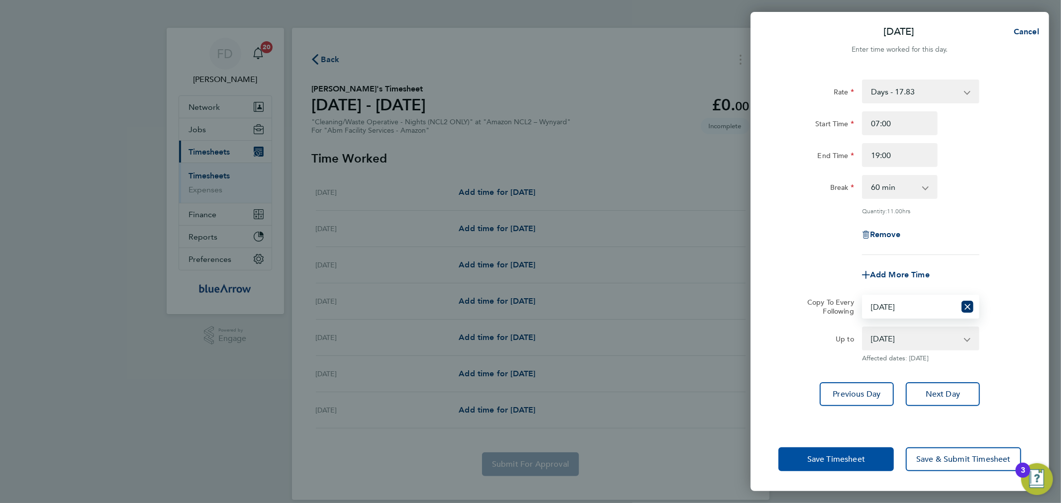
click at [840, 456] on span "Save Timesheet" at bounding box center [836, 460] width 58 height 10
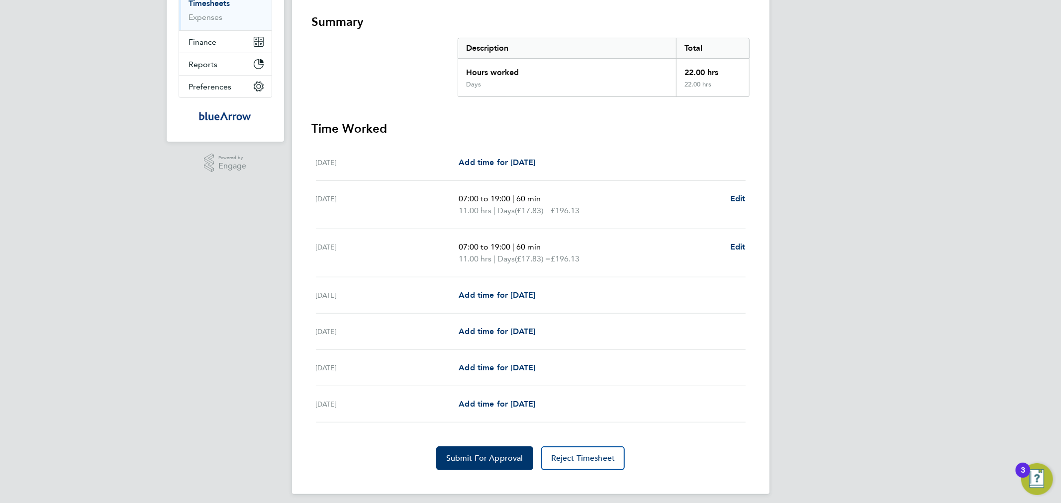
scroll to position [178, 0]
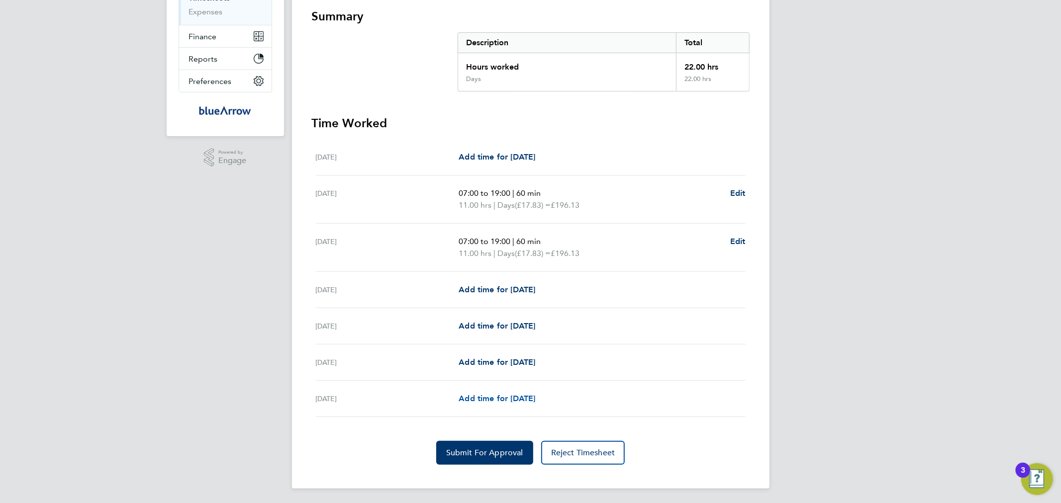
click at [528, 399] on span "Add time for [DATE]" at bounding box center [497, 398] width 77 height 9
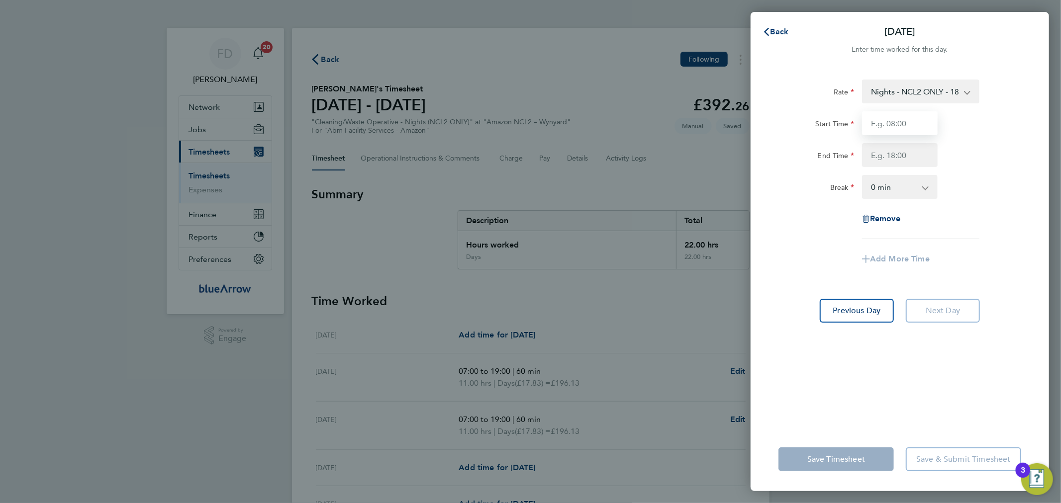
click at [909, 127] on input "Start Time" at bounding box center [900, 123] width 76 height 24
type input "19:00"
click at [983, 185] on div "Break 0 min 15 min 30 min 45 min 60 min 75 min 90 min" at bounding box center [899, 187] width 251 height 24
click at [904, 148] on input "End Time" at bounding box center [900, 155] width 76 height 24
type input "07:00"
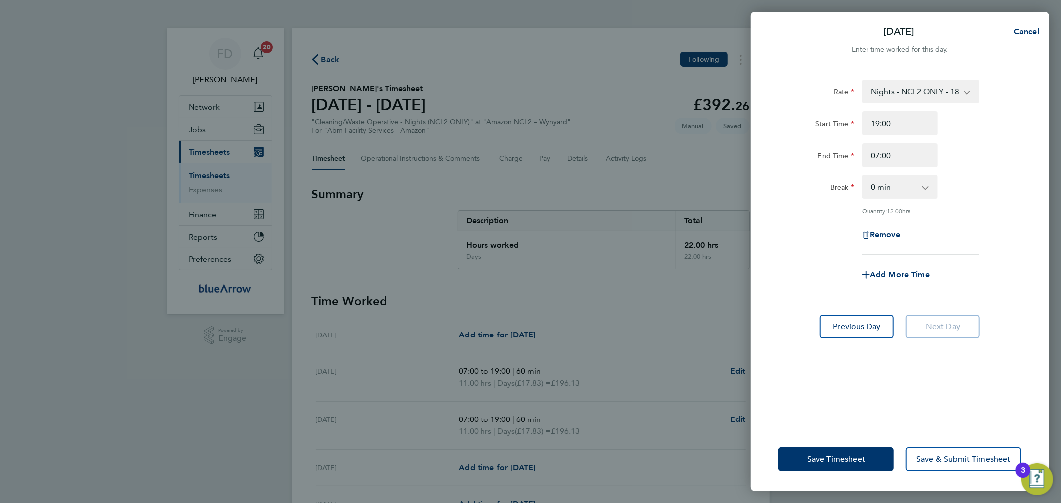
click at [981, 137] on div "Start Time 19:00 End Time 07:00" at bounding box center [899, 139] width 251 height 56
click at [907, 187] on select "0 min 15 min 30 min 45 min 60 min 75 min 90 min" at bounding box center [894, 187] width 62 height 22
select select "60"
click at [863, 176] on select "0 min 15 min 30 min 45 min 60 min 75 min 90 min" at bounding box center [894, 187] width 62 height 22
click at [832, 459] on span "Save Timesheet" at bounding box center [836, 460] width 58 height 10
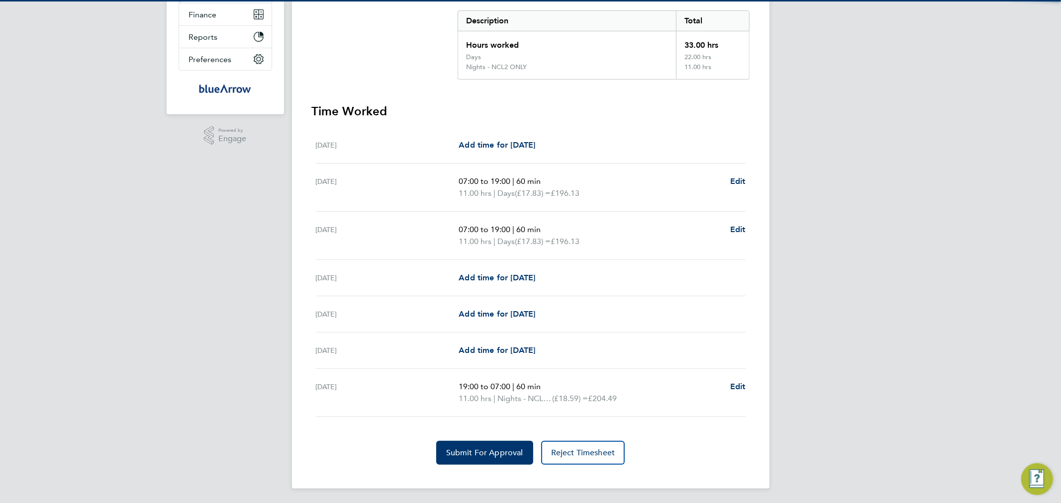
scroll to position [200, 0]
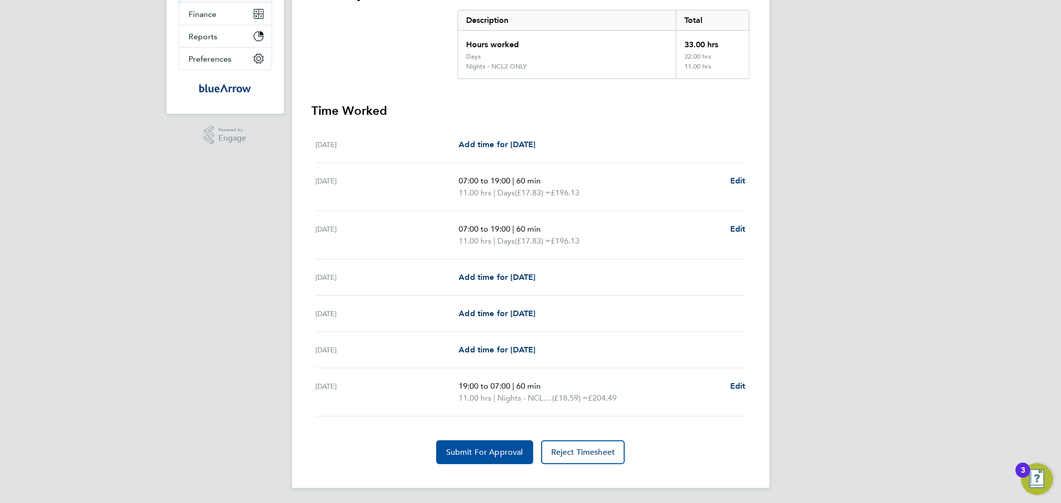
click at [494, 453] on span "Submit For Approval" at bounding box center [484, 453] width 77 height 10
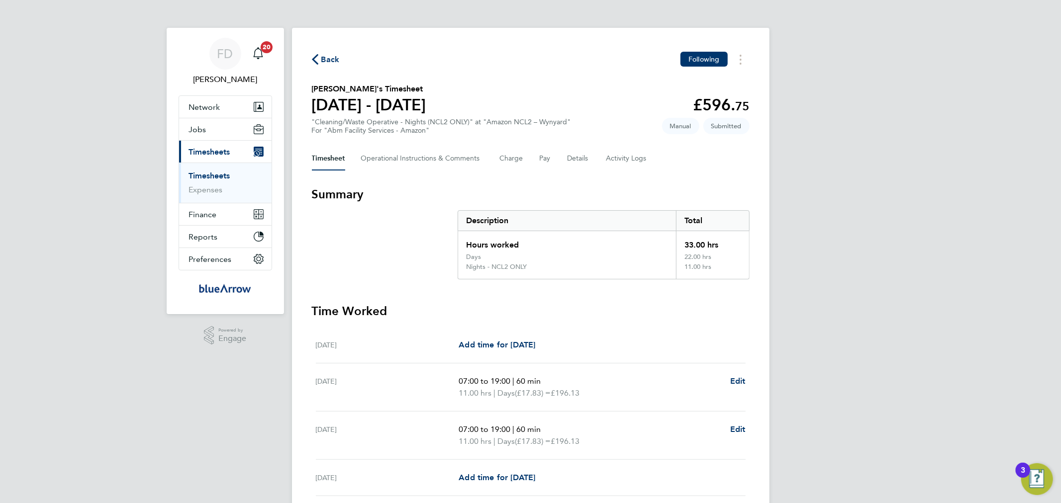
click at [327, 65] on span "Back" at bounding box center [330, 60] width 18 height 12
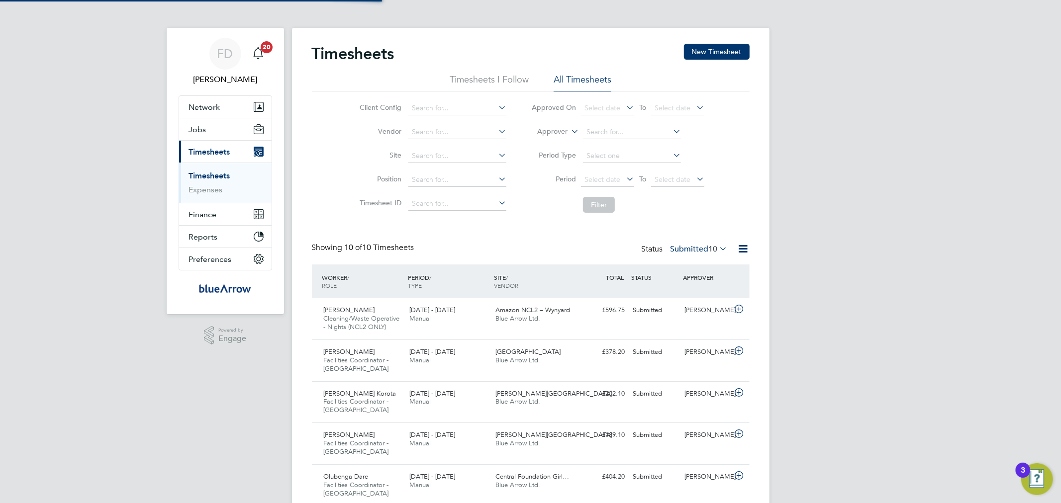
scroll to position [33, 87]
click at [730, 51] on button "New Timesheet" at bounding box center [717, 52] width 66 height 16
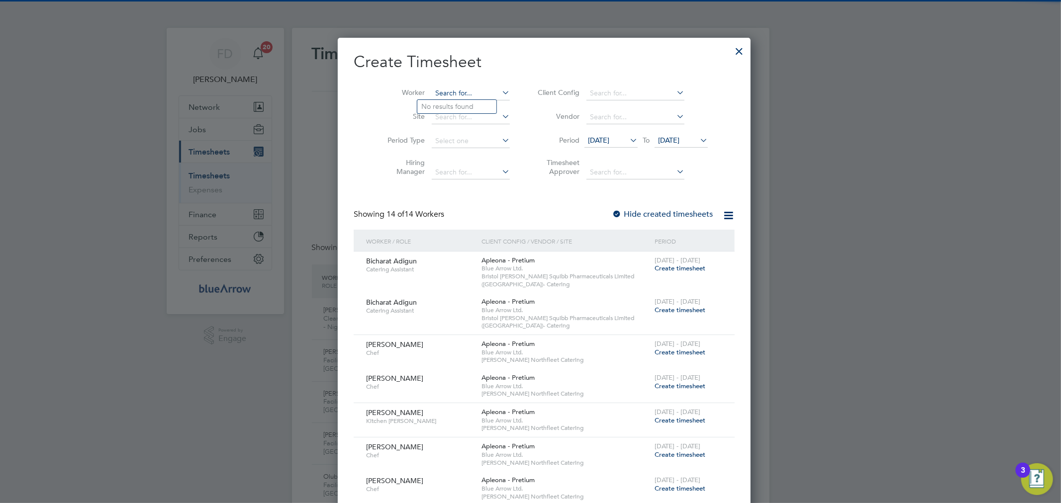
click at [453, 91] on input at bounding box center [471, 94] width 78 height 14
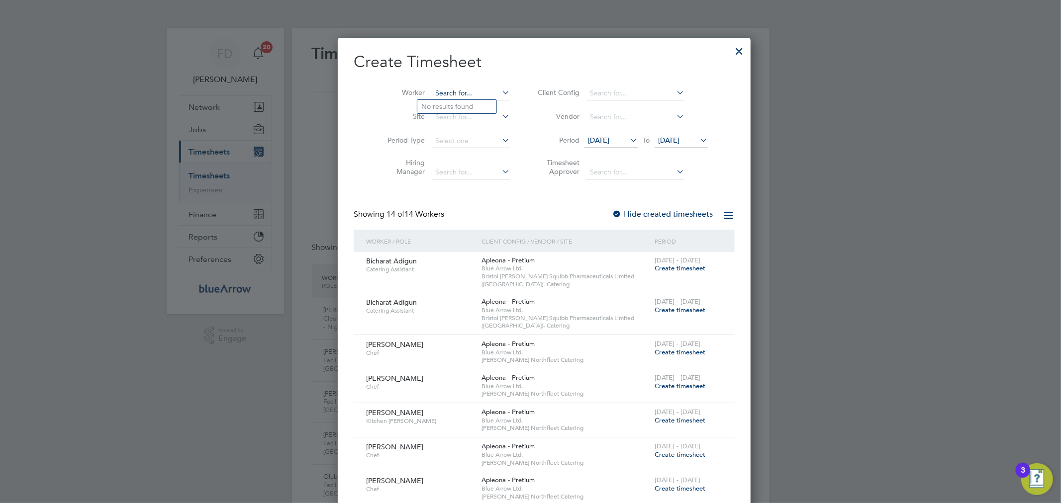
paste input "[PERSON_NAME]"
click at [481, 110] on b "Ogwuch" at bounding box center [494, 106] width 27 height 8
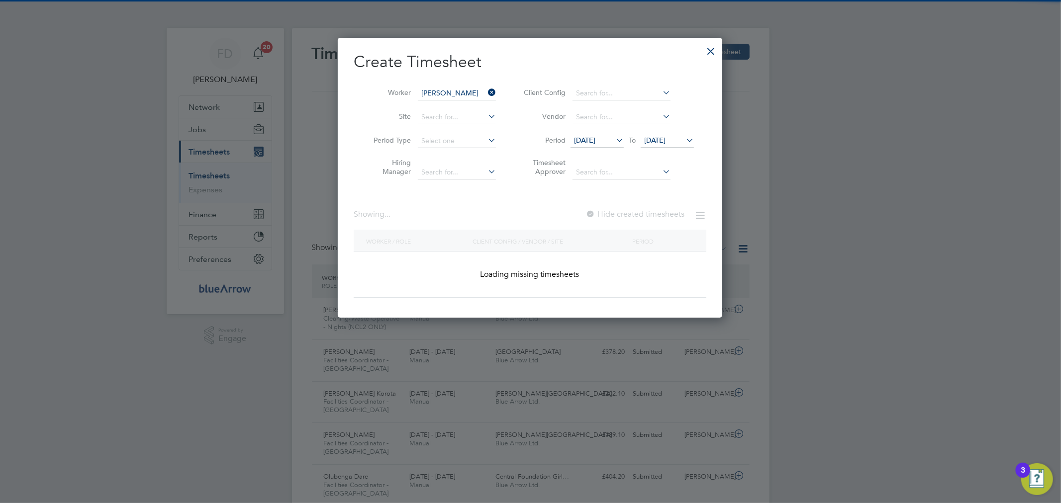
type input "[PERSON_NAME]"
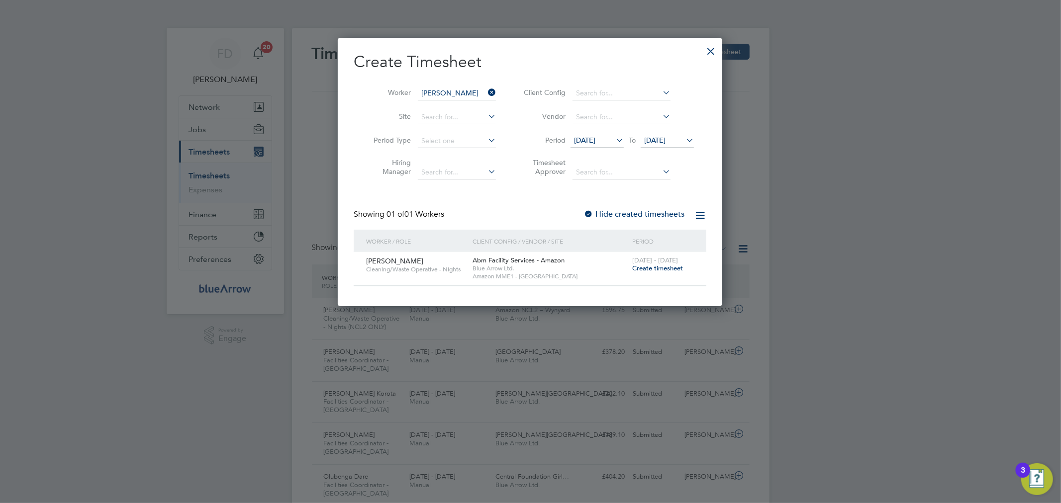
click at [647, 270] on span "Create timesheet" at bounding box center [657, 268] width 51 height 8
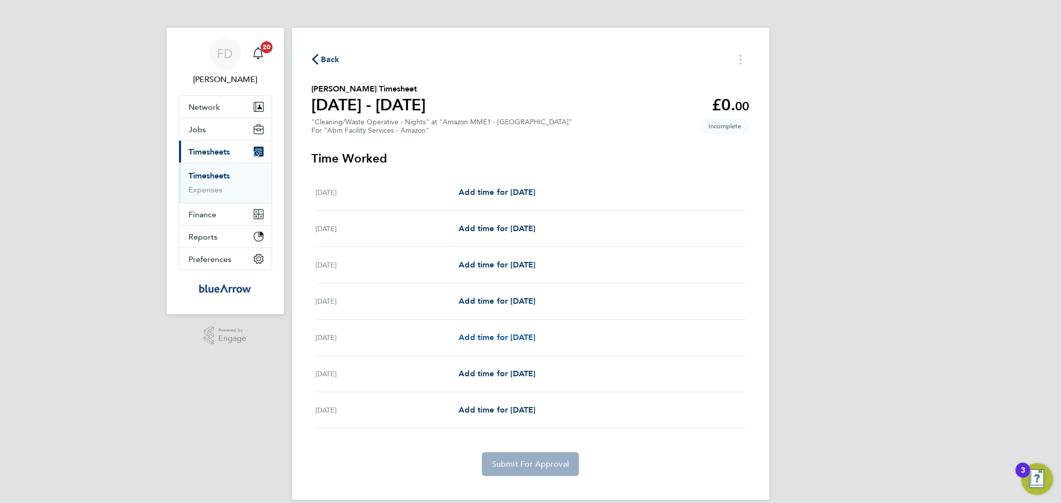
click at [528, 340] on span "Add time for [DATE]" at bounding box center [497, 337] width 77 height 9
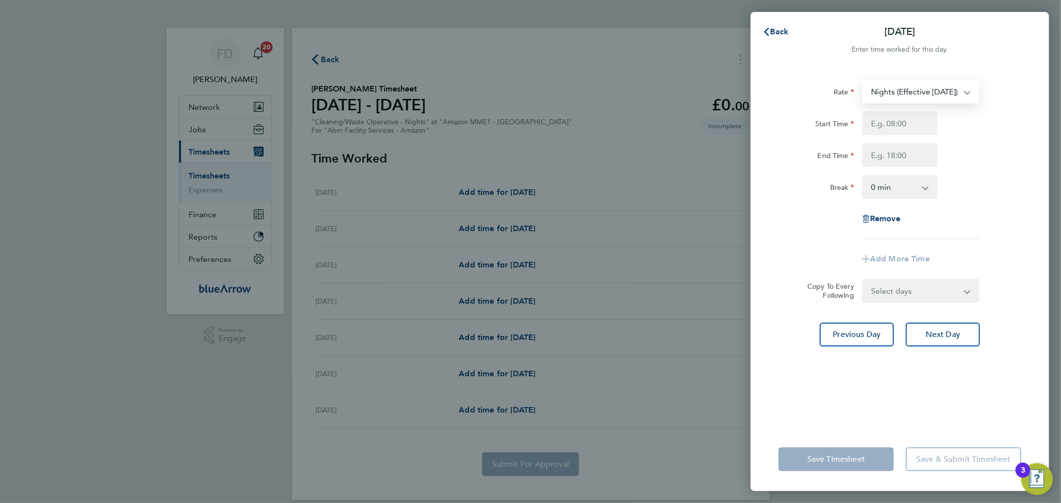
click at [894, 91] on select "Nights (Effective [DATE]) - 18.59 Nights" at bounding box center [914, 92] width 103 height 22
click at [993, 211] on div "Remove" at bounding box center [899, 219] width 251 height 24
click at [902, 126] on input "Start Time" at bounding box center [900, 123] width 76 height 24
click at [904, 94] on select "Nights (Effective [DATE]) - 18.59 Nights" at bounding box center [914, 92] width 103 height 22
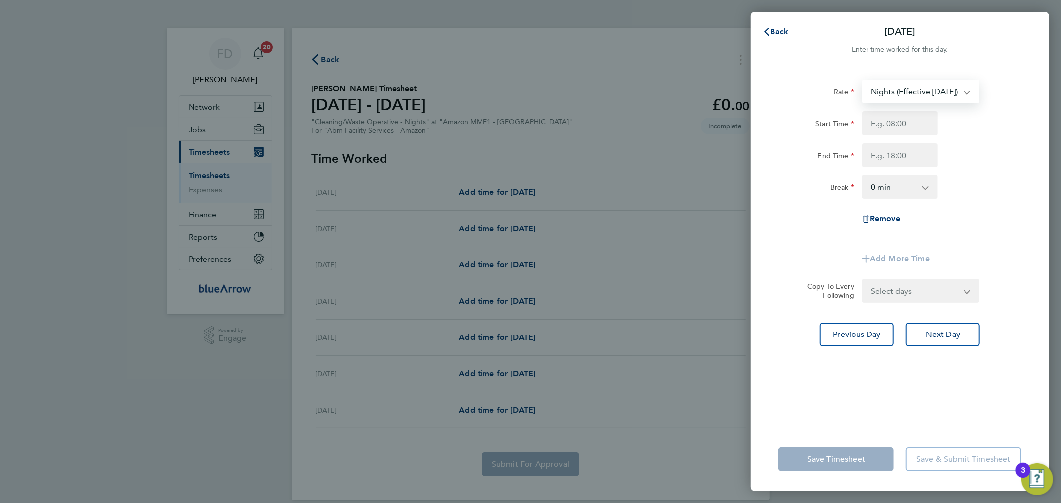
click at [904, 94] on select "Nights (Effective [DATE]) - 18.59 Nights" at bounding box center [914, 92] width 103 height 22
click at [911, 99] on select "Nights Nights (Effective [DATE]) - 18.59" at bounding box center [914, 92] width 103 height 22
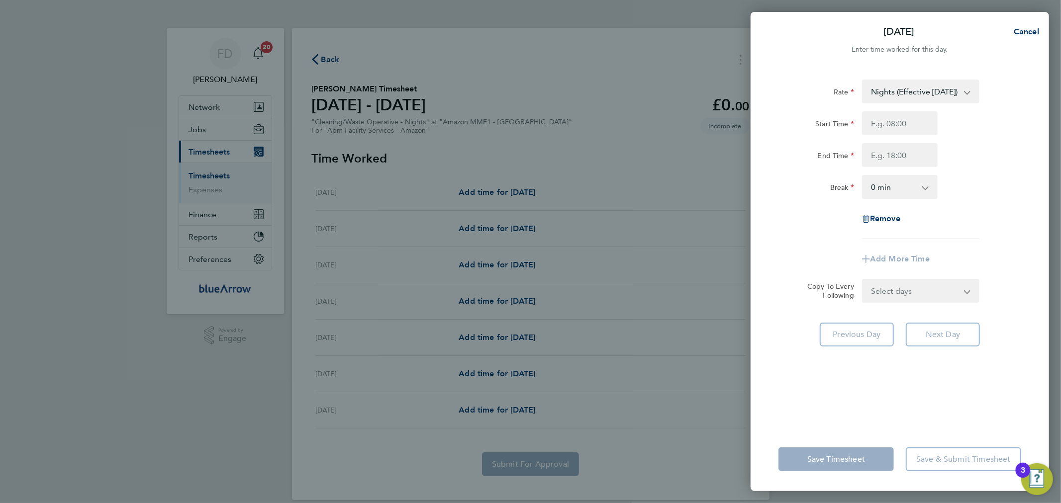
click at [961, 88] on select "Nights (Effective [DATE]) - 18.59 Nights" at bounding box center [914, 92] width 103 height 22
click at [975, 175] on div "Break 0 min 15 min 30 min 45 min 60 min 75 min 90 min" at bounding box center [899, 187] width 251 height 24
click at [905, 121] on input "Start Time" at bounding box center [900, 123] width 76 height 24
type input "19:00"
click at [871, 155] on input "End Time" at bounding box center [900, 155] width 76 height 24
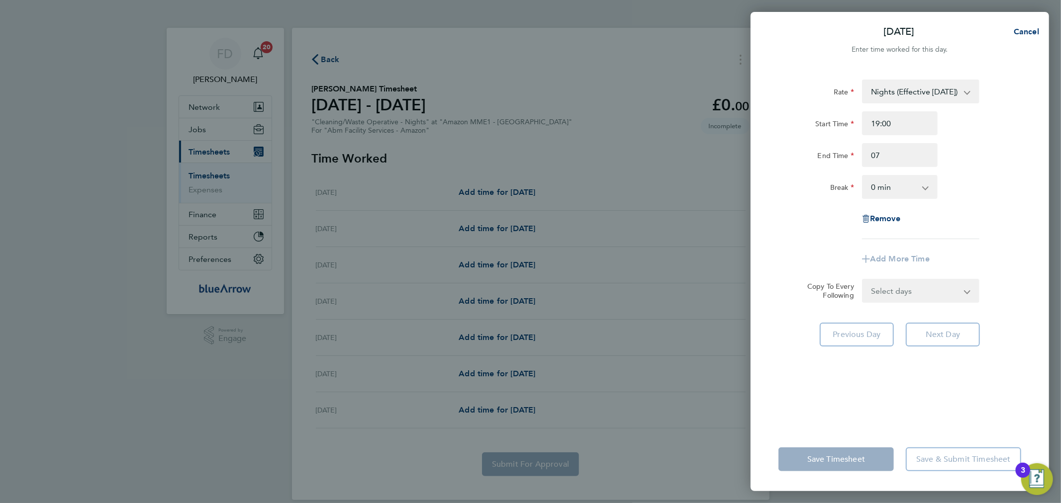
type input "07:00"
click at [1011, 161] on div "End Time 07:00" at bounding box center [899, 155] width 251 height 24
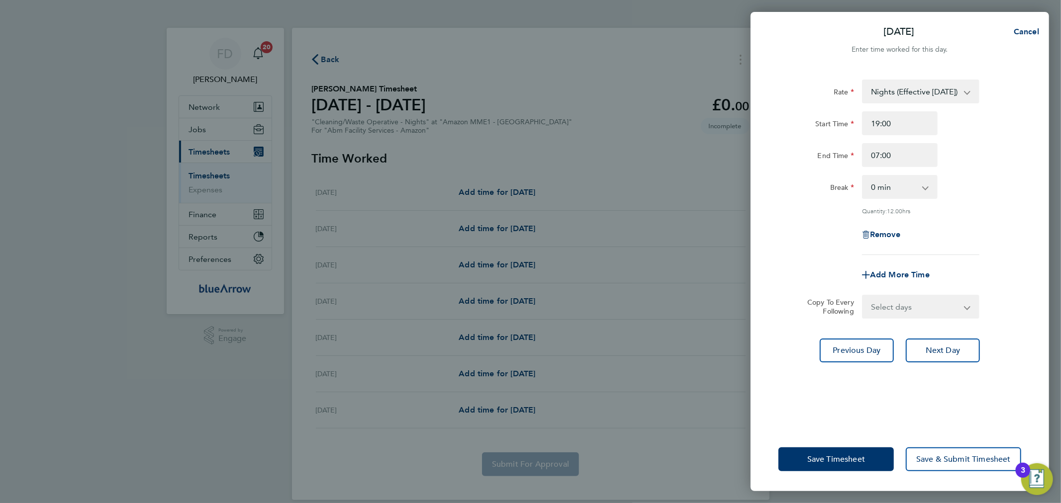
click at [908, 200] on div "Rate Nights (Effective [DATE]) - 18.59 Nights Start Time 19:00 End Time 07:00 B…" at bounding box center [899, 168] width 243 height 176
click at [903, 195] on select "0 min 15 min 30 min 45 min 60 min 75 min 90 min" at bounding box center [894, 187] width 62 height 22
select select "60"
click at [863, 176] on select "0 min 15 min 30 min 45 min 60 min 75 min 90 min" at bounding box center [894, 187] width 62 height 22
click at [888, 308] on select "Select days Day [DATE] [DATE]" at bounding box center [915, 307] width 104 height 22
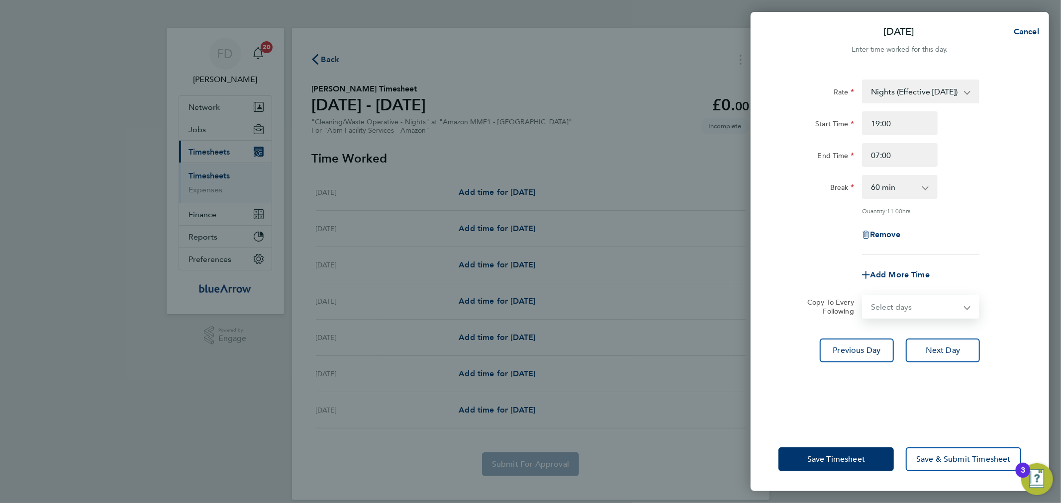
select select "DAY"
click at [863, 296] on select "Select days Day [DATE] [DATE]" at bounding box center [915, 307] width 104 height 22
select select "[DATE]"
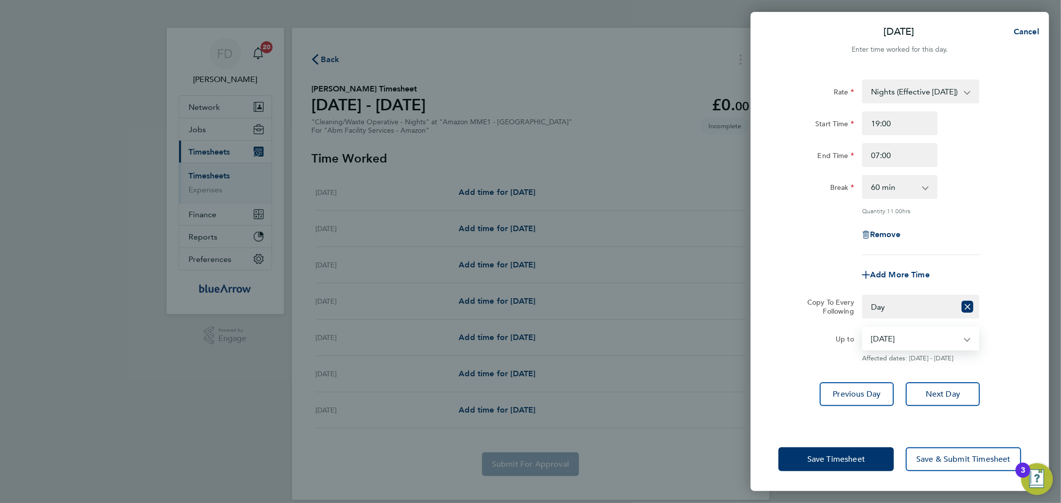
click at [889, 335] on select "[DATE] [DATE]" at bounding box center [914, 339] width 103 height 22
click at [889, 336] on select "[DATE] [DATE]" at bounding box center [914, 339] width 103 height 22
click at [840, 458] on span "Save Timesheet" at bounding box center [836, 460] width 58 height 10
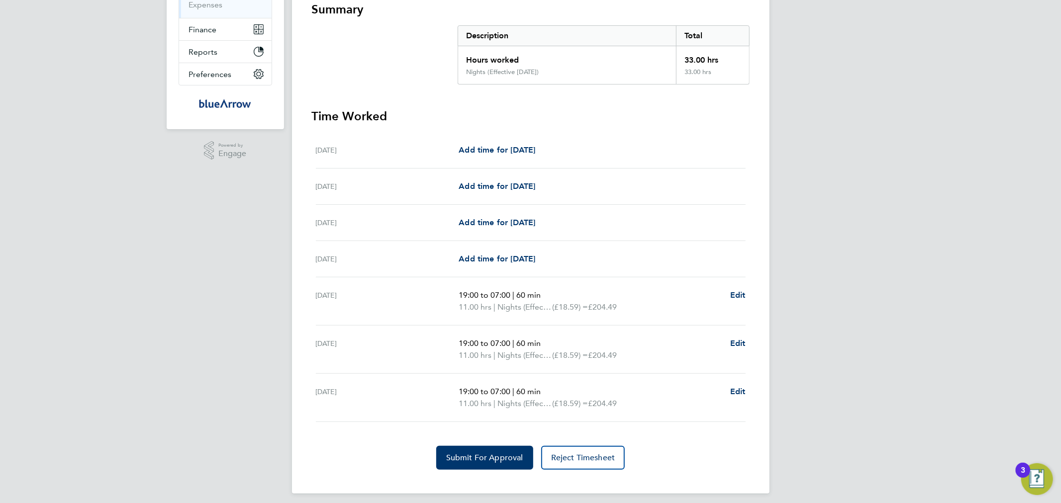
scroll to position [190, 0]
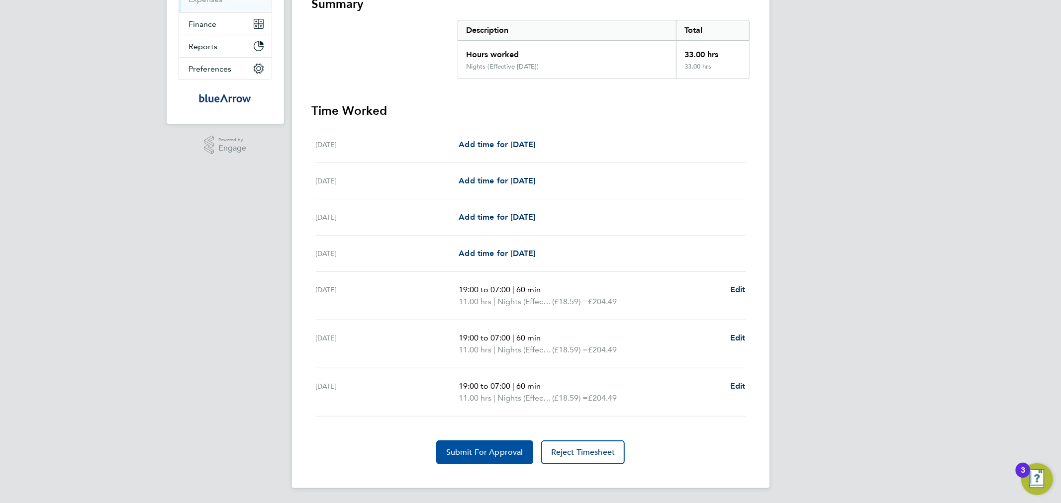
click at [490, 449] on span "Submit For Approval" at bounding box center [484, 453] width 77 height 10
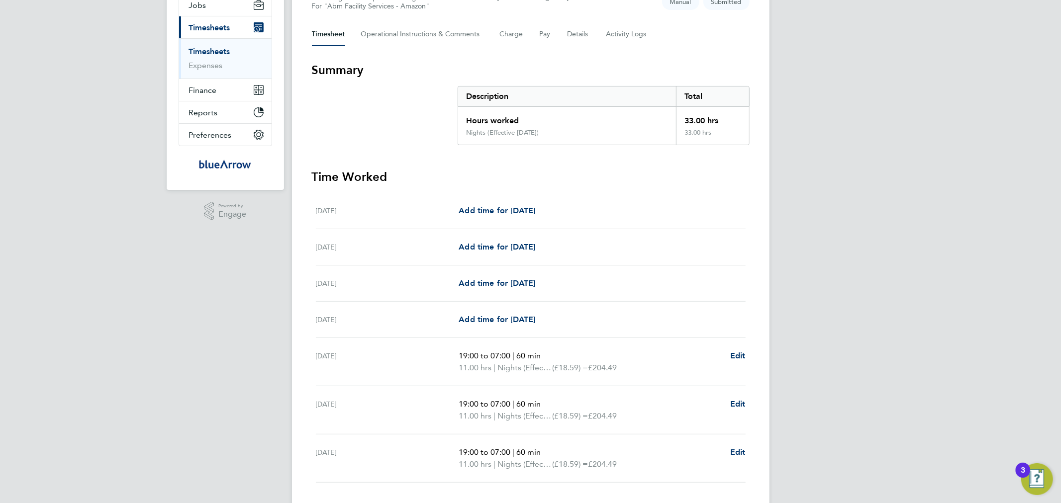
scroll to position [97, 0]
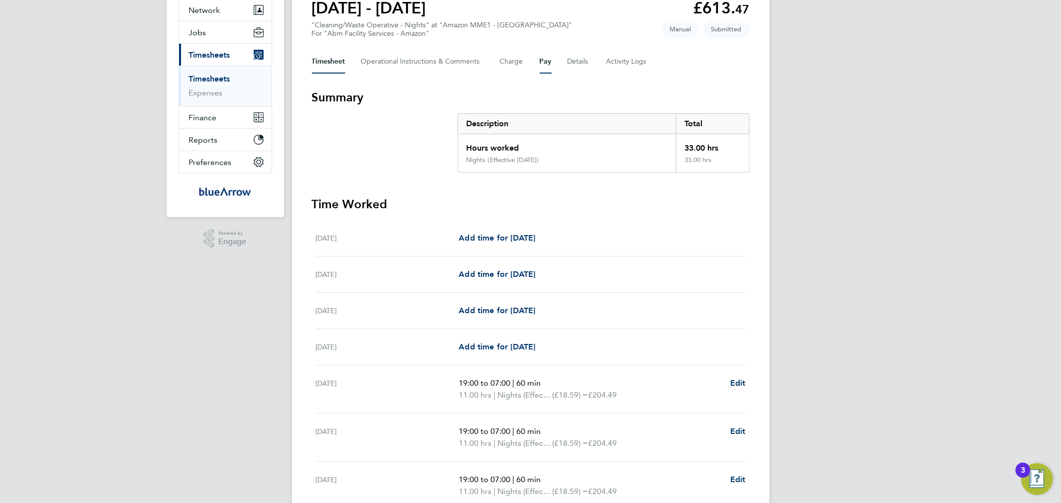
click at [549, 62] on button "Pay" at bounding box center [546, 62] width 12 height 24
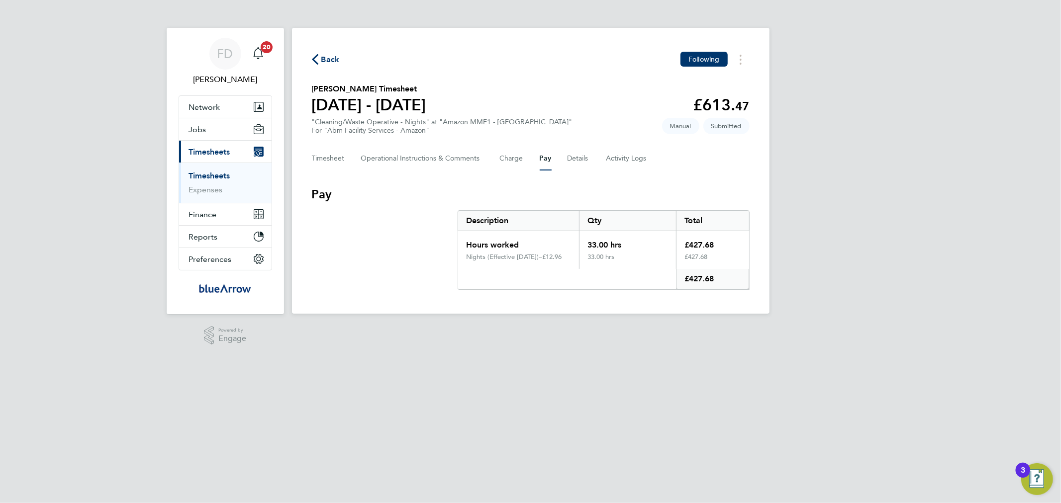
click at [327, 56] on span "Back" at bounding box center [330, 60] width 18 height 12
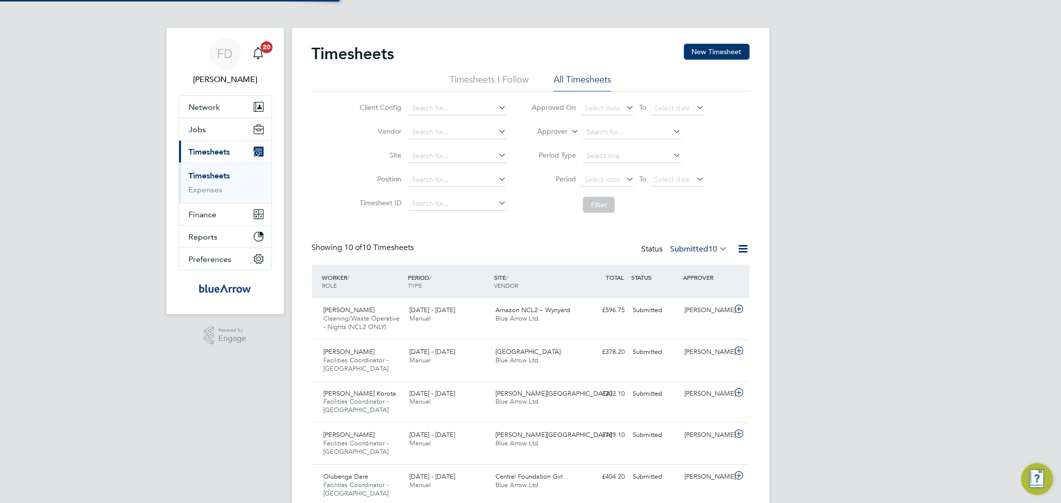
scroll to position [33, 87]
click at [723, 52] on button "New Timesheet" at bounding box center [717, 52] width 66 height 16
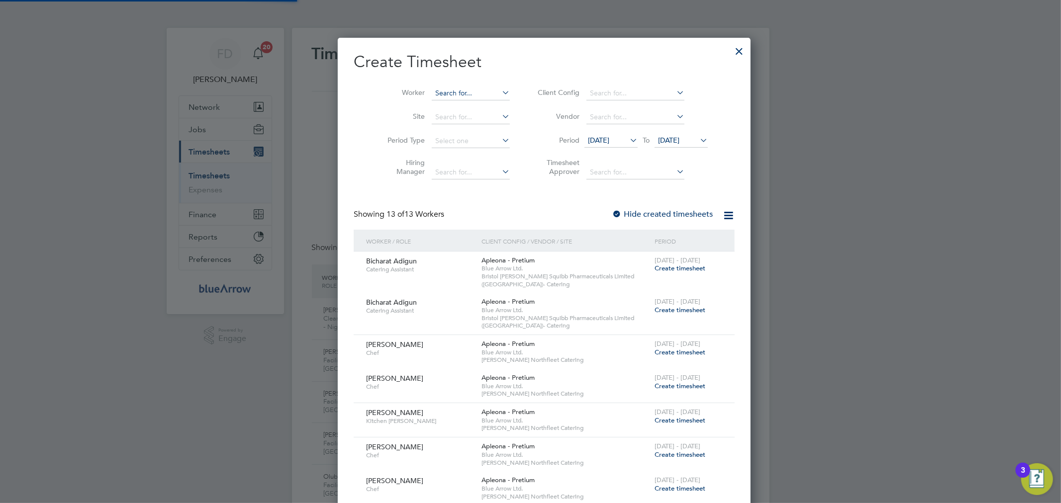
click at [465, 96] on input at bounding box center [471, 94] width 78 height 14
paste input "[PERSON_NAME]"
click at [446, 105] on b "Prosper" at bounding box center [433, 106] width 25 height 8
type input "[PERSON_NAME]"
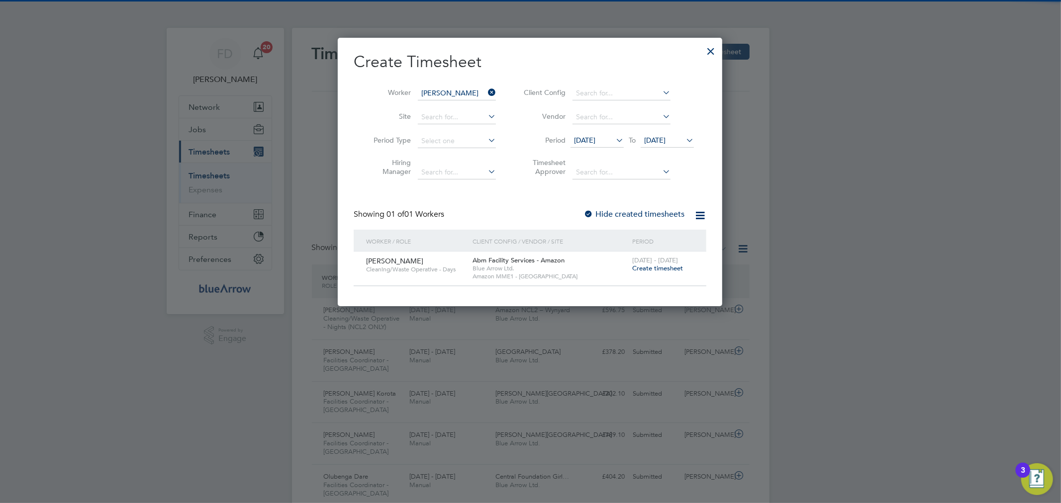
click at [657, 267] on span "Create timesheet" at bounding box center [657, 268] width 51 height 8
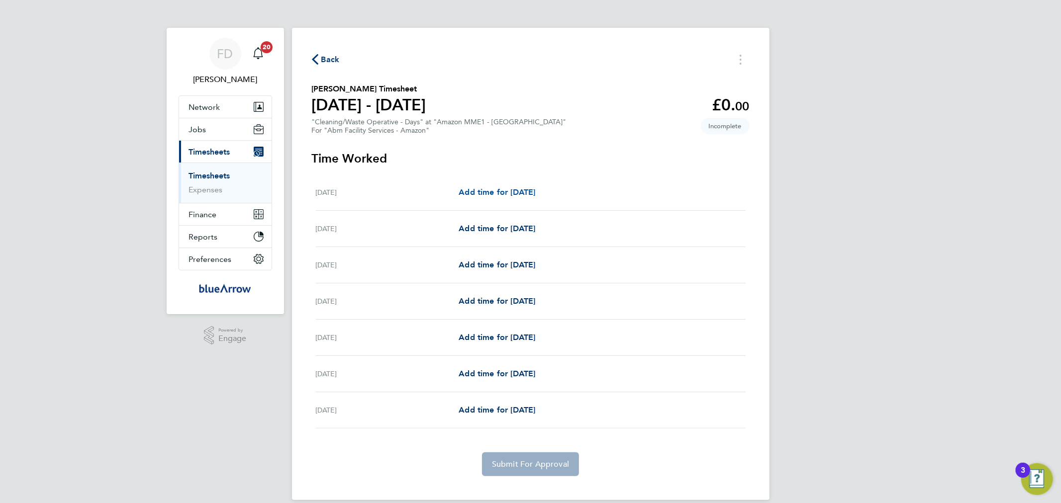
click at [529, 191] on span "Add time for [DATE]" at bounding box center [497, 192] width 77 height 9
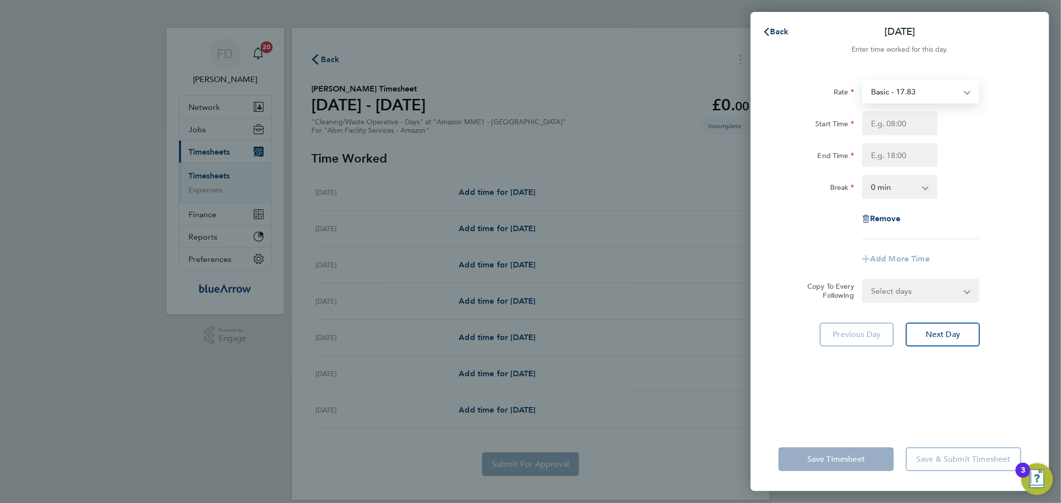
click at [907, 97] on select "Basic - 17.83" at bounding box center [914, 92] width 103 height 22
click at [884, 121] on input "Start Time" at bounding box center [900, 123] width 76 height 24
type input "07:00"
click at [900, 157] on input "End Time" at bounding box center [900, 155] width 76 height 24
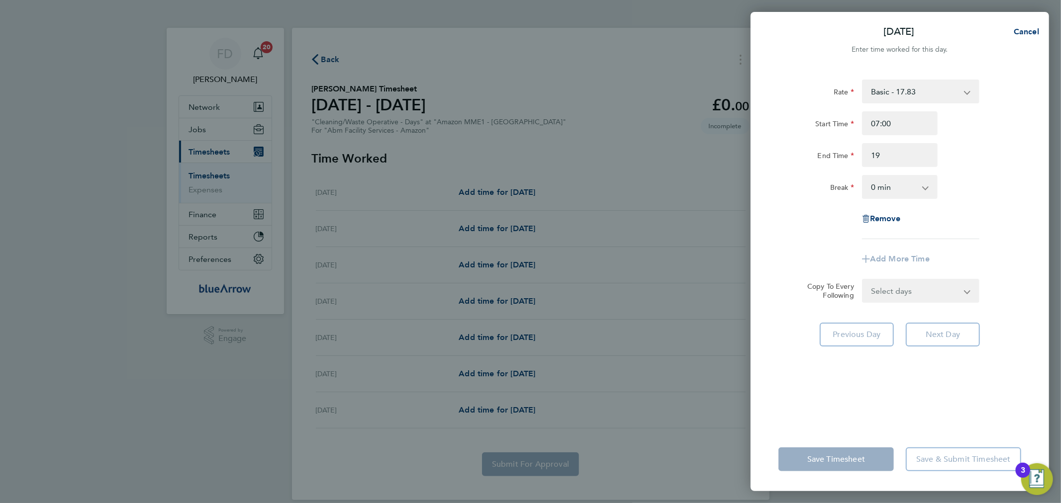
type input "19:00"
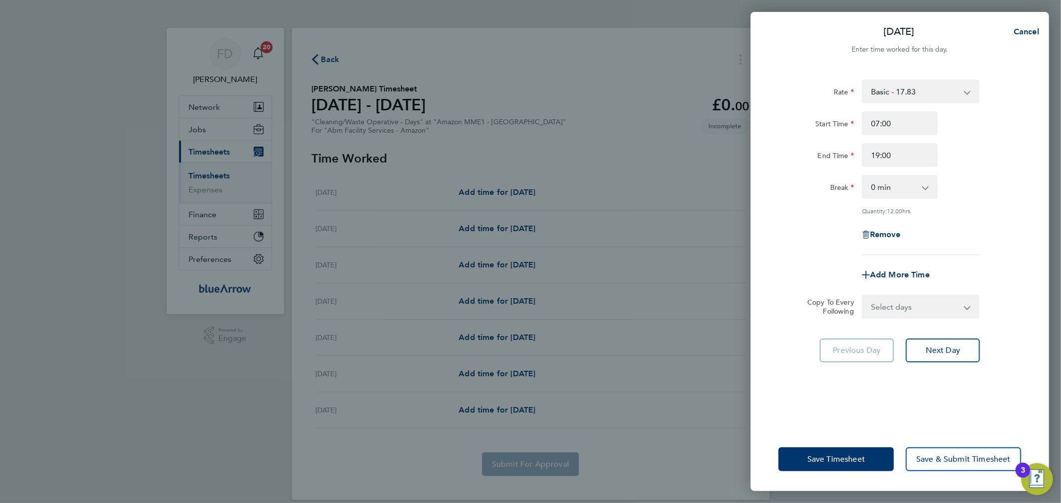
click at [1040, 147] on div "Rate Basic - 17.83 Start Time 07:00 End Time 19:00 Break 0 min 15 min 30 min 45…" at bounding box center [900, 248] width 298 height 360
click at [921, 183] on select "0 min 15 min 30 min 45 min 60 min 75 min 90 min" at bounding box center [894, 187] width 62 height 22
select select "60"
click at [863, 176] on select "0 min 15 min 30 min 45 min 60 min 75 min 90 min" at bounding box center [894, 187] width 62 height 22
click at [893, 305] on select "Select days Day Weekday (Mon-Fri) [DATE] [DATE] [DATE] [DATE] [DATE] [DATE]" at bounding box center [915, 307] width 104 height 22
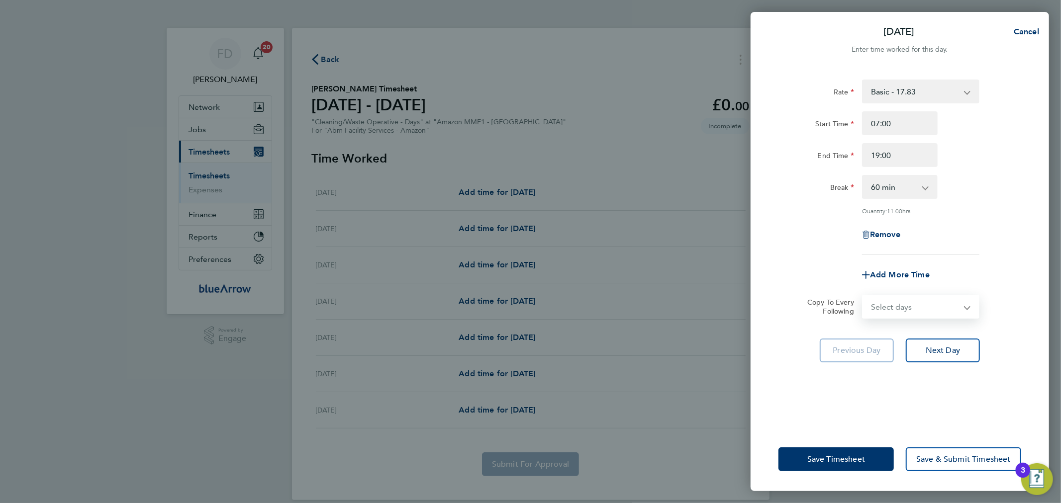
select select "DAY"
click at [863, 296] on select "Select days Day Weekday (Mon-Fri) [DATE] [DATE] [DATE] [DATE] [DATE] [DATE]" at bounding box center [915, 307] width 104 height 22
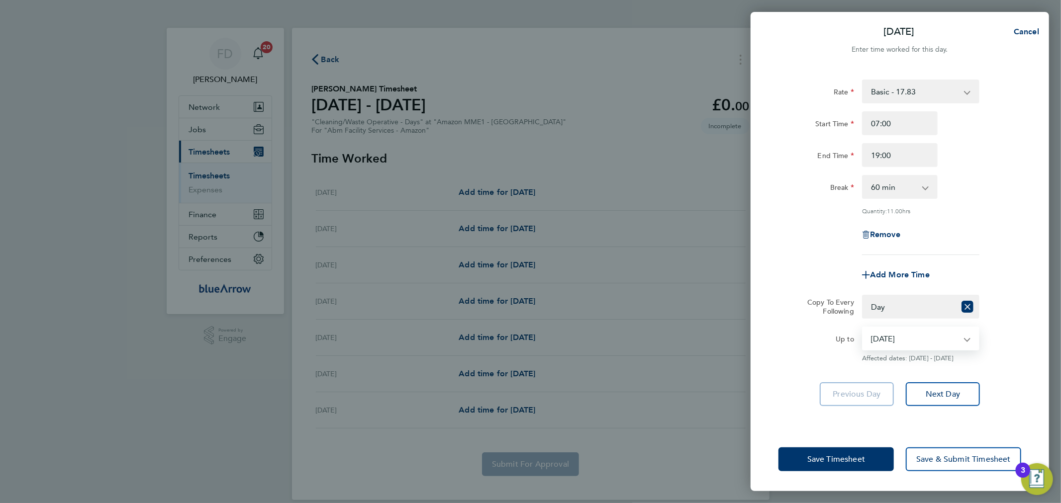
click at [891, 339] on select "[DATE] [DATE] [DATE] [DATE] [DATE] [DATE]" at bounding box center [914, 339] width 103 height 22
select select "[DATE]"
click at [863, 328] on select "[DATE] [DATE] [DATE] [DATE] [DATE] [DATE]" at bounding box center [914, 339] width 103 height 22
click at [854, 458] on span "Save Timesheet" at bounding box center [836, 460] width 58 height 10
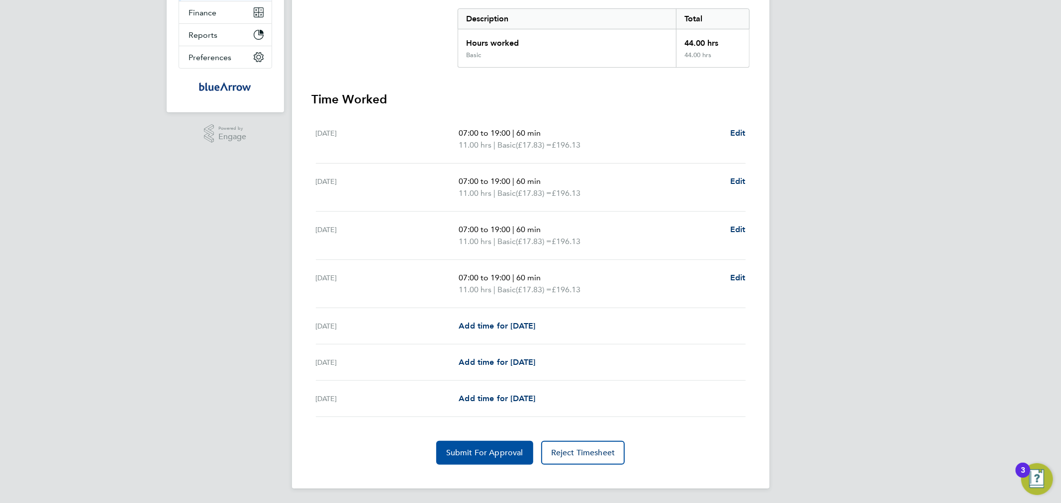
click at [476, 446] on button "Submit For Approval" at bounding box center [484, 453] width 97 height 24
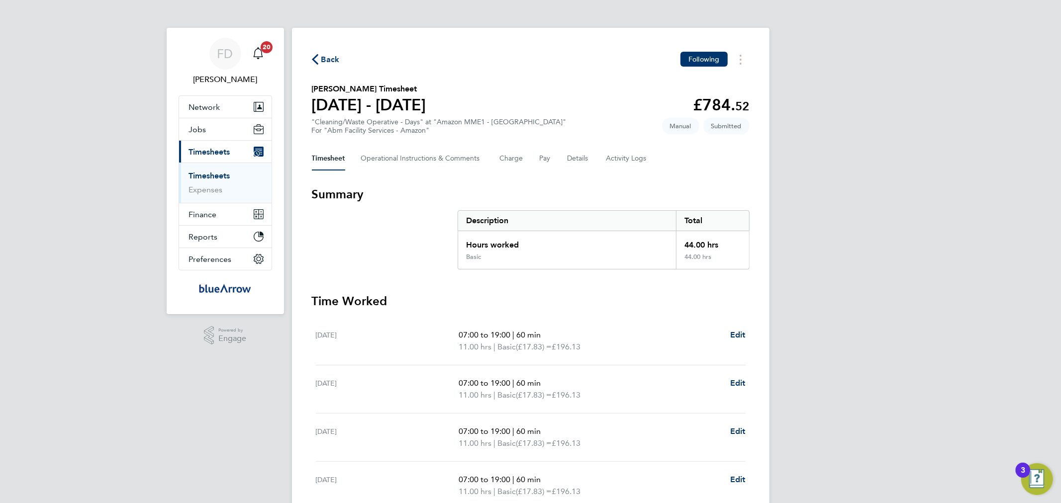
click at [133, 334] on div "FD [PERSON_NAME] Notifications 20 Applications: Network Team Members Businesses…" at bounding box center [530, 353] width 1061 height 707
click at [347, 33] on div "Back Following [PERSON_NAME] Timesheet [DATE] - [DATE] £784. 52 "Cleaning/Waste…" at bounding box center [530, 359] width 477 height 663
click at [117, 195] on div "FD [PERSON_NAME] Notifications 20 Applications: Network Team Members Businesses…" at bounding box center [530, 353] width 1061 height 707
